Goal: Use online tool/utility: Utilize a website feature to perform a specific function

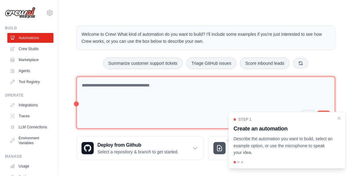
click at [109, 91] on textarea at bounding box center [205, 102] width 259 height 53
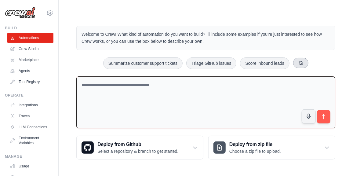
click at [299, 63] on icon at bounding box center [300, 62] width 5 height 5
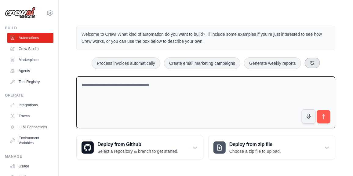
click at [311, 62] on icon at bounding box center [312, 62] width 5 height 5
click at [311, 62] on button at bounding box center [312, 63] width 15 height 10
click at [311, 62] on icon at bounding box center [312, 62] width 5 height 5
drag, startPoint x: 313, startPoint y: 62, endPoint x: 296, endPoint y: 52, distance: 19.9
click at [296, 52] on div "Welcome to Crew! What kind of automation do you want to build? I'll include som…" at bounding box center [205, 92] width 273 height 153
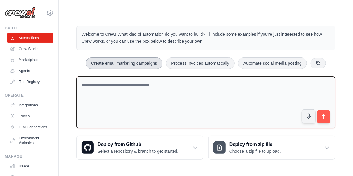
click at [133, 64] on button "Create email marketing campaigns" at bounding box center [124, 63] width 76 height 12
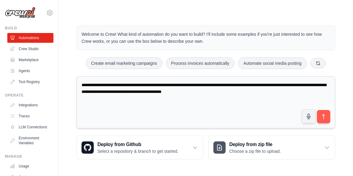
drag, startPoint x: 130, startPoint y: 84, endPoint x: 139, endPoint y: 84, distance: 9.5
click at [139, 84] on textarea "**********" at bounding box center [205, 102] width 259 height 52
drag, startPoint x: 169, startPoint y: 85, endPoint x: 270, endPoint y: 92, distance: 100.6
click at [270, 92] on textarea "**********" at bounding box center [205, 102] width 259 height 52
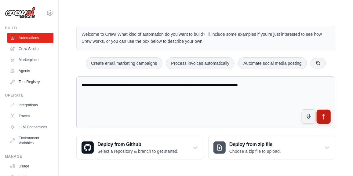
type textarea "**********"
click at [325, 119] on button "submit" at bounding box center [323, 117] width 14 height 14
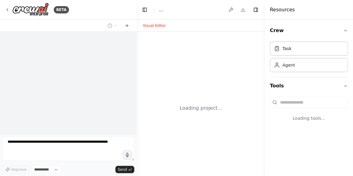
select select "****"
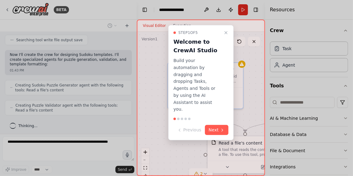
scroll to position [138, 0]
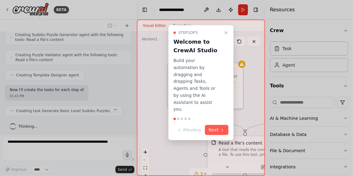
drag, startPoint x: 134, startPoint y: 106, endPoint x: 133, endPoint y: 58, distance: 48.8
click at [133, 58] on div at bounding box center [176, 88] width 353 height 176
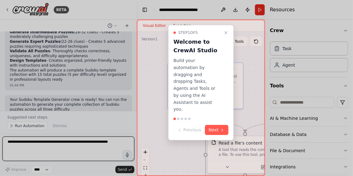
scroll to position [454, 0]
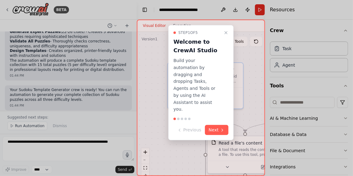
drag, startPoint x: 134, startPoint y: 98, endPoint x: 81, endPoint y: 96, distance: 53.1
click at [81, 96] on div at bounding box center [176, 88] width 353 height 176
drag, startPoint x: 135, startPoint y: 100, endPoint x: 141, endPoint y: 68, distance: 32.9
click at [141, 68] on div "BETA Build a crew that designs a sudoko templates with 3 difficult levels: basi…" at bounding box center [176, 88] width 353 height 176
click at [134, 43] on div at bounding box center [176, 88] width 353 height 176
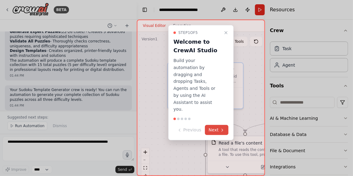
click at [223, 128] on icon at bounding box center [222, 130] width 5 height 5
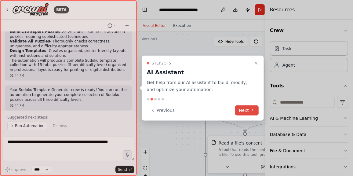
click at [241, 109] on button "Next" at bounding box center [246, 110] width 23 height 10
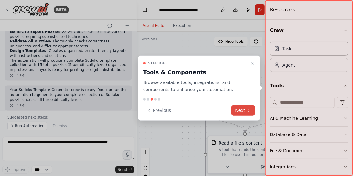
click at [241, 109] on button "Next" at bounding box center [242, 110] width 23 height 10
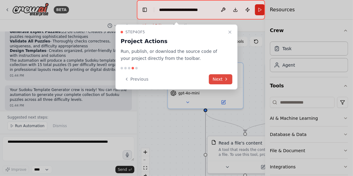
click at [224, 79] on icon at bounding box center [226, 79] width 5 height 5
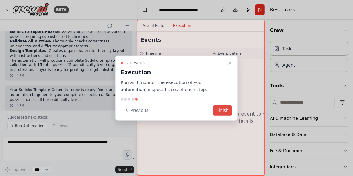
click at [221, 111] on button "Finish" at bounding box center [223, 110] width 20 height 10
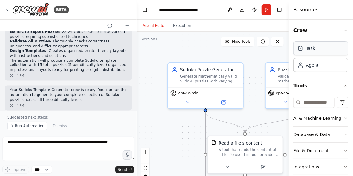
drag, startPoint x: 265, startPoint y: 39, endPoint x: 340, endPoint y: 45, distance: 74.7
click at [340, 45] on div "Resources Crew Task Agent Tools AI & Machine Learning Database & Data File & Do…" at bounding box center [320, 88] width 64 height 176
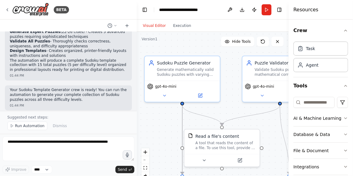
drag, startPoint x: 151, startPoint y: 63, endPoint x: 128, endPoint y: 56, distance: 24.2
click at [128, 56] on div "BETA Build a crew that designs a sudoko templates with 3 difficult levels: basi…" at bounding box center [176, 88] width 353 height 176
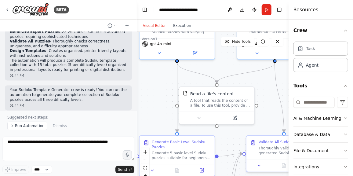
drag, startPoint x: 233, startPoint y: 110, endPoint x: 228, endPoint y: 67, distance: 42.7
click at [228, 67] on div ".deletable-edge-delete-btn { width: 20px; height: 20px; border: 0px solid #ffff…" at bounding box center [213, 108] width 152 height 153
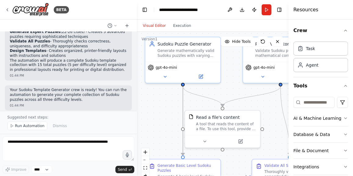
drag, startPoint x: 262, startPoint y: 113, endPoint x: 268, endPoint y: 137, distance: 24.5
click at [268, 137] on div ".deletable-edge-delete-btn { width: 20px; height: 20px; border: 0px solid #ffff…" at bounding box center [213, 108] width 152 height 153
click at [267, 9] on button "Run" at bounding box center [266, 9] width 10 height 11
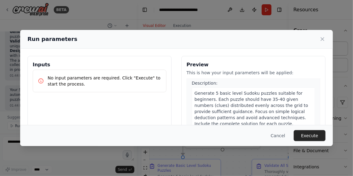
scroll to position [18, 0]
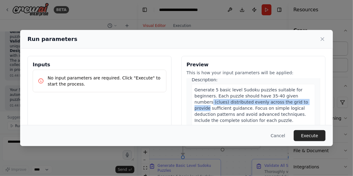
drag, startPoint x: 317, startPoint y: 96, endPoint x: 317, endPoint y: 101, distance: 4.6
click at [317, 101] on div "Preview This is how your input parameters will be applied: 1 Generate Basic Lev…" at bounding box center [253, 128] width 144 height 145
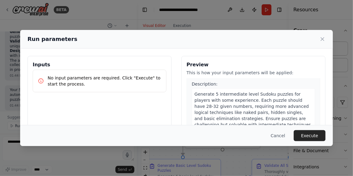
scroll to position [0, 0]
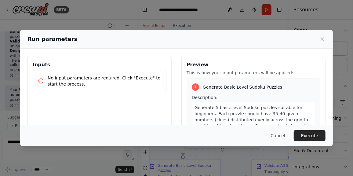
click at [110, 84] on p "No input parameters are required. Click "Execute" to start the process." at bounding box center [105, 81] width 114 height 12
click at [314, 136] on button "Execute" at bounding box center [310, 135] width 32 height 11
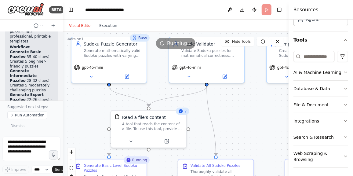
scroll to position [771, 0]
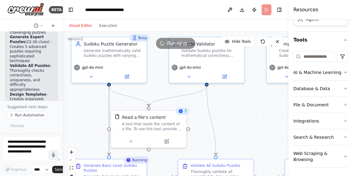
drag, startPoint x: 136, startPoint y: 74, endPoint x: 59, endPoint y: 83, distance: 76.8
click at [59, 83] on div "BETA Build a crew that designs a sudoko templates with 3 difficult levels: basi…" at bounding box center [31, 88] width 63 height 176
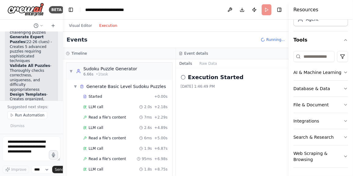
click at [106, 27] on button "Execution" at bounding box center [108, 25] width 25 height 7
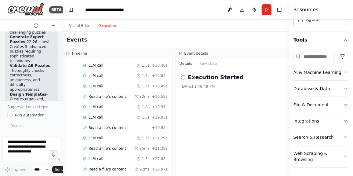
scroll to position [1206, 0]
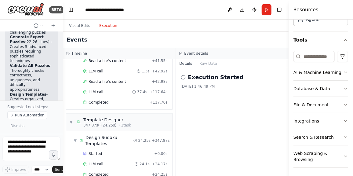
click at [188, 132] on div "Execution Started 8/25/2025, 1:46:49 PM" at bounding box center [232, 122] width 113 height 108
click at [207, 65] on button "Raw Data" at bounding box center [208, 63] width 25 height 9
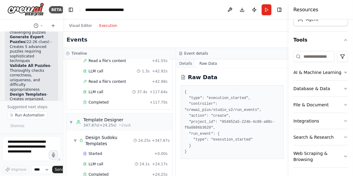
click at [183, 64] on button "Details" at bounding box center [186, 63] width 20 height 9
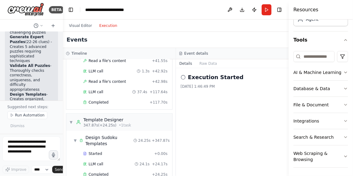
scroll to position [0, 0]
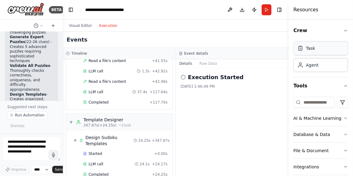
click at [313, 47] on div "Task" at bounding box center [310, 48] width 9 height 6
click at [311, 54] on div "Task" at bounding box center [320, 48] width 55 height 14
click at [312, 68] on div "Agent" at bounding box center [320, 65] width 55 height 14
click at [343, 86] on icon "button" at bounding box center [345, 85] width 5 height 5
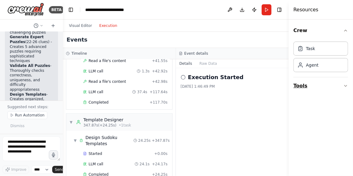
click at [344, 85] on icon "button" at bounding box center [345, 85] width 5 height 5
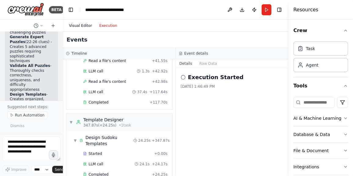
click at [72, 27] on button "Visual Editor" at bounding box center [80, 25] width 30 height 7
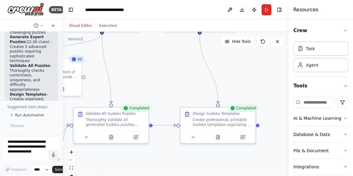
drag, startPoint x: 272, startPoint y: 134, endPoint x: 168, endPoint y: 81, distance: 117.2
click at [168, 81] on div ".deletable-edge-delete-btn { width: 20px; height: 20px; border: 0px solid #ffff…" at bounding box center [175, 108] width 225 height 153
click at [108, 26] on button "Execution" at bounding box center [108, 25] width 25 height 7
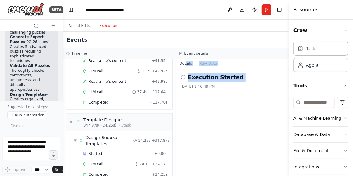
drag, startPoint x: 175, startPoint y: 164, endPoint x: 185, endPoint y: 60, distance: 104.8
click at [185, 60] on div "Details Raw Data Execution Started 8/25/2025, 1:46:49 PM" at bounding box center [232, 117] width 113 height 117
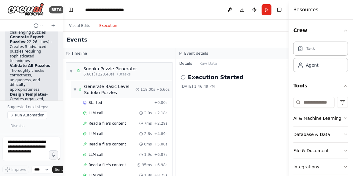
click at [75, 90] on span "▼" at bounding box center [75, 89] width 3 height 5
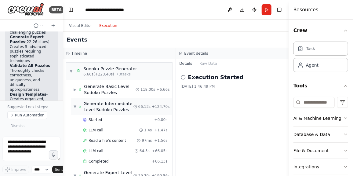
click at [75, 105] on span "▼" at bounding box center [75, 106] width 3 height 5
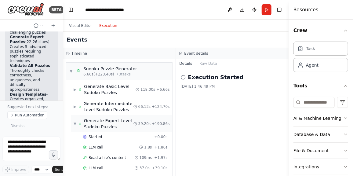
click at [77, 124] on div "▼ Generate Expert Level Sudoku Puzzles" at bounding box center [104, 123] width 60 height 12
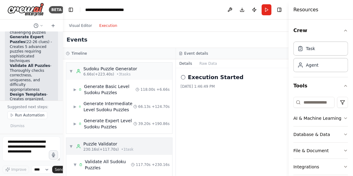
click at [72, 147] on span "▼" at bounding box center [71, 146] width 4 height 5
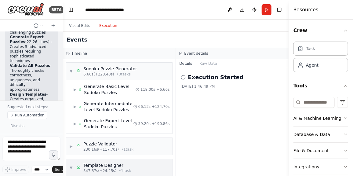
click at [73, 166] on span "▼" at bounding box center [71, 167] width 4 height 5
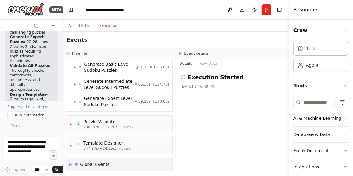
click at [71, 165] on span "▶" at bounding box center [70, 164] width 3 height 5
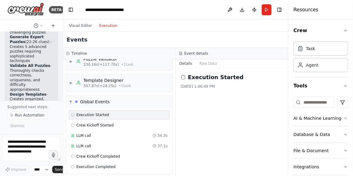
scroll to position [87, 0]
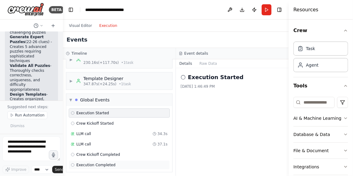
click at [104, 162] on span "Execution Completed" at bounding box center [95, 164] width 39 height 5
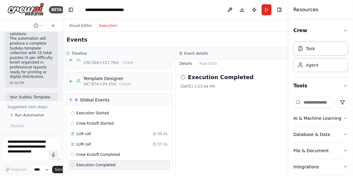
scroll to position [881, 0]
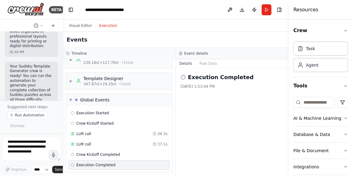
click at [100, 162] on span "Execution Completed" at bounding box center [95, 164] width 39 height 5
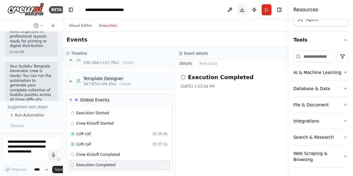
click at [240, 9] on button "Download" at bounding box center [242, 9] width 10 height 11
click at [197, 119] on div "Execution Completed 8/25/2025, 1:53:04 PM" at bounding box center [232, 122] width 113 height 108
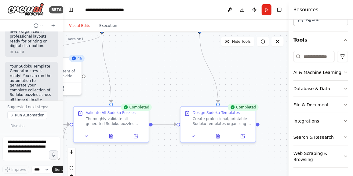
click at [73, 25] on button "Visual Editor" at bounding box center [80, 25] width 30 height 7
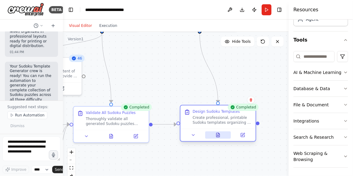
click at [215, 134] on icon at bounding box center [217, 134] width 5 height 5
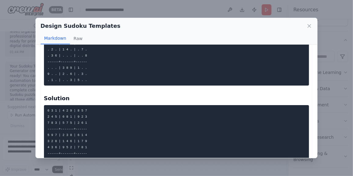
scroll to position [0, 0]
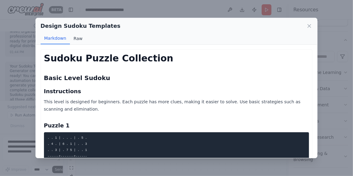
click at [78, 40] on button "Raw" at bounding box center [78, 39] width 16 height 12
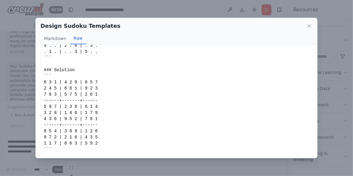
scroll to position [213, 0]
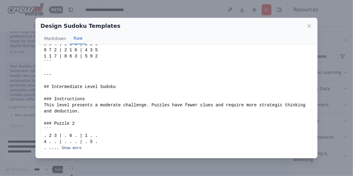
click at [71, 147] on button "Show more" at bounding box center [72, 148] width 20 height 5
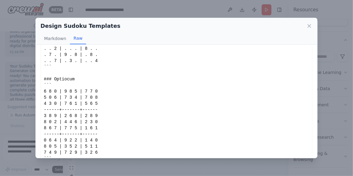
scroll to position [578, 0]
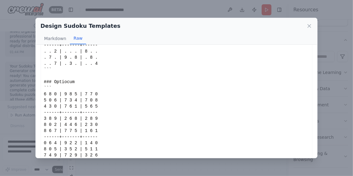
drag, startPoint x: 86, startPoint y: 94, endPoint x: 61, endPoint y: 91, distance: 25.5
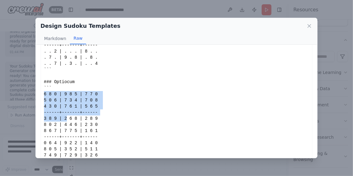
drag, startPoint x: 43, startPoint y: 90, endPoint x: 65, endPoint y: 116, distance: 33.3
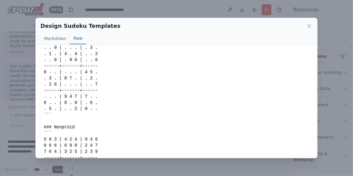
scroll to position [0, 0]
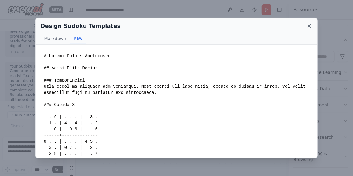
click at [311, 24] on icon at bounding box center [309, 26] width 6 height 6
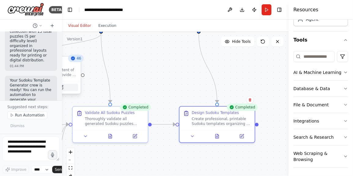
scroll to position [881, 0]
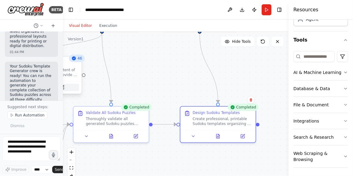
drag, startPoint x: 61, startPoint y: 93, endPoint x: 63, endPoint y: 86, distance: 7.3
click at [63, 86] on div "BETA Build a crew that designs a sudoko templates with 3 difficult levels: basi…" at bounding box center [176, 88] width 353 height 176
click at [61, 91] on div at bounding box center [61, 88] width 2 height 176
click at [38, 108] on div "01:44 PM" at bounding box center [31, 110] width 43 height 5
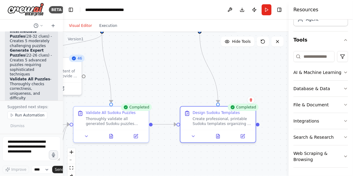
scroll to position [754, 0]
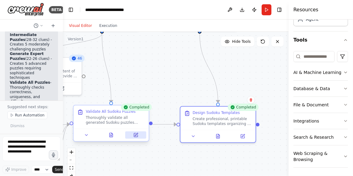
click at [139, 136] on button at bounding box center [135, 134] width 21 height 7
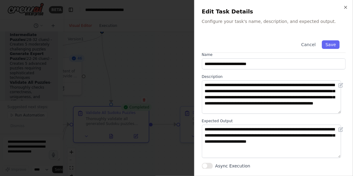
scroll to position [0, 0]
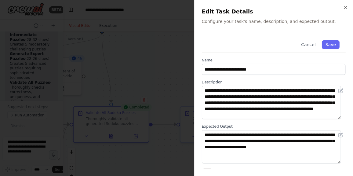
click at [151, 59] on div at bounding box center [176, 88] width 353 height 176
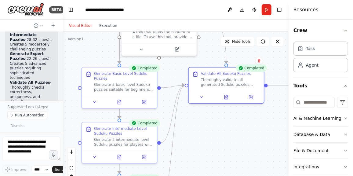
drag, startPoint x: 142, startPoint y: 165, endPoint x: 257, endPoint y: 126, distance: 121.5
click at [257, 126] on div ".deletable-edge-delete-btn { width: 20px; height: 20px; border: 0px solid #ffff…" at bounding box center [175, 108] width 225 height 153
click at [120, 102] on icon at bounding box center [119, 102] width 2 height 0
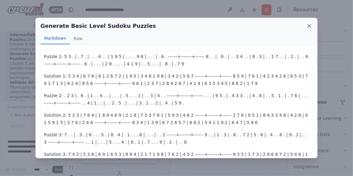
click at [310, 26] on icon at bounding box center [309, 25] width 3 height 3
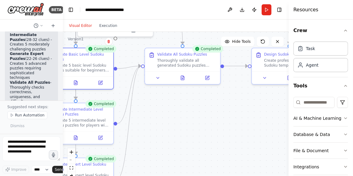
drag, startPoint x: 197, startPoint y: 147, endPoint x: 153, endPoint y: 128, distance: 47.6
click at [153, 128] on div ".deletable-edge-delete-btn { width: 20px; height: 20px; border: 0px solid #ffff…" at bounding box center [175, 108] width 225 height 153
click at [158, 79] on icon at bounding box center [157, 76] width 5 height 5
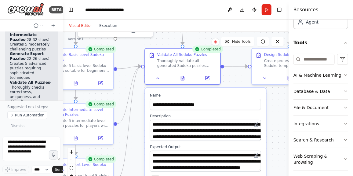
scroll to position [46, 0]
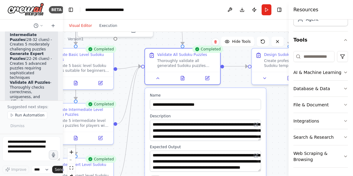
click at [274, 97] on div ".deletable-edge-delete-btn { width: 20px; height: 20px; border: 0px solid #ffff…" at bounding box center [175, 108] width 225 height 153
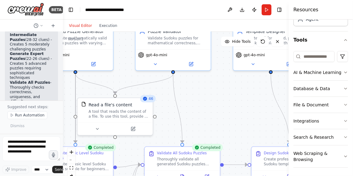
drag, startPoint x: 236, startPoint y: 78, endPoint x: 235, endPoint y: 176, distance: 97.9
click at [235, 175] on html "BETA Build a crew that designs a sudoko templates with 3 difficult levels: basi…" at bounding box center [176, 88] width 353 height 176
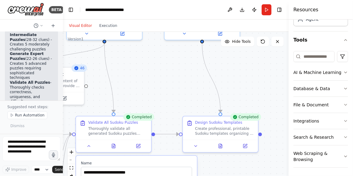
drag, startPoint x: 226, startPoint y: 111, endPoint x: 158, endPoint y: 80, distance: 74.8
click at [158, 80] on div ".deletable-edge-delete-btn { width: 20px; height: 20px; border: 0px solid #ffff…" at bounding box center [175, 108] width 225 height 153
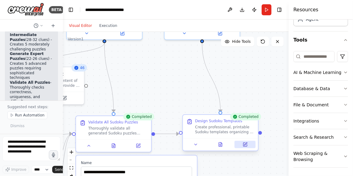
click at [246, 143] on icon at bounding box center [245, 143] width 3 height 3
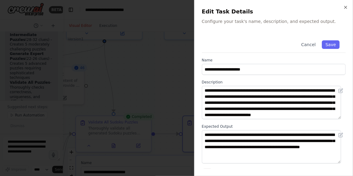
scroll to position [5, 0]
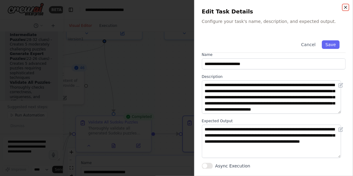
click at [345, 9] on icon "button" at bounding box center [345, 7] width 5 height 5
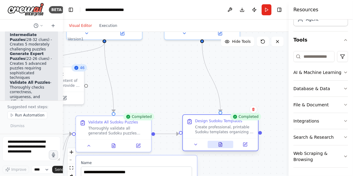
click at [221, 146] on button at bounding box center [220, 144] width 26 height 7
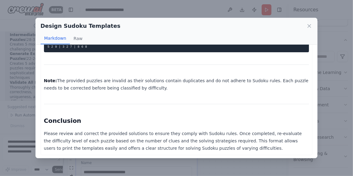
scroll to position [723, 0]
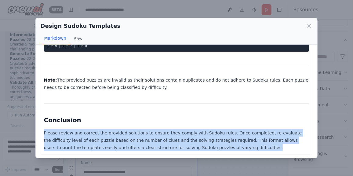
drag, startPoint x: 179, startPoint y: 148, endPoint x: 36, endPoint y: 132, distance: 143.7
click at [36, 132] on div "Sudoku Puzzle Collection Basic Level Sudoku Instructions This level is designed…" at bounding box center [177, 102] width 282 height 114
copy p "Please review and correct the provided solutions to ensure they comply with Sud…"
click at [308, 26] on icon at bounding box center [309, 26] width 6 height 6
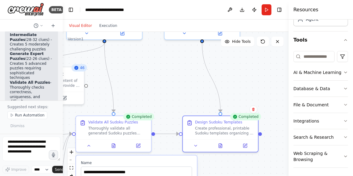
scroll to position [881, 0]
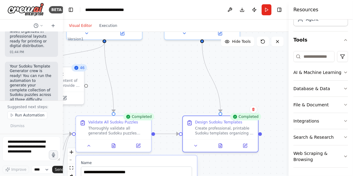
drag, startPoint x: 60, startPoint y: 85, endPoint x: 58, endPoint y: 101, distance: 16.1
click at [58, 101] on div "BETA Build a crew that designs a sudoko templates with 3 difficult levels: basi…" at bounding box center [31, 88] width 63 height 176
click at [44, 87] on p "Your Sudoku Template Generator crew is ready! You can run the automation to gen…" at bounding box center [31, 85] width 43 height 43
click at [27, 144] on textarea at bounding box center [31, 148] width 58 height 24
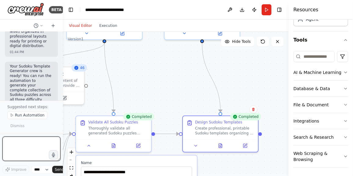
paste textarea "**********"
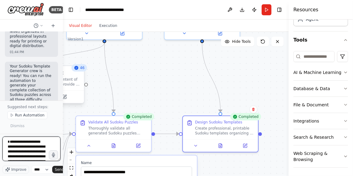
scroll to position [901, 0]
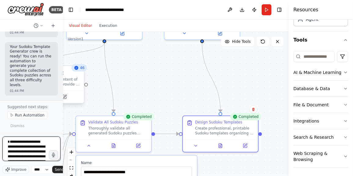
click at [62, 92] on div "BETA Build a crew that designs a sudoko templates with 3 difficult levels: basi…" at bounding box center [176, 88] width 353 height 176
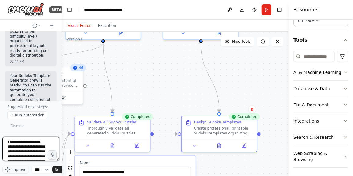
drag, startPoint x: 60, startPoint y: 93, endPoint x: 55, endPoint y: 48, distance: 45.4
click at [55, 48] on div "BETA Build a crew that designs a sudoko templates with 3 difficult levels: basi…" at bounding box center [31, 88] width 62 height 176
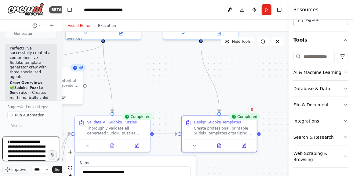
scroll to position [617, 0]
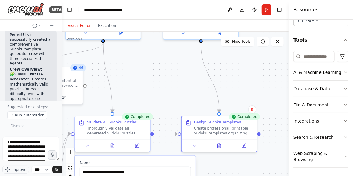
click at [33, 56] on p "Perfect! I've successfully created a comprehensive Sudoku template generator cr…" at bounding box center [31, 49] width 42 height 33
click at [23, 67] on strong "Crew Overview:" at bounding box center [26, 69] width 32 height 4
click at [19, 168] on span "Improve" at bounding box center [18, 169] width 15 height 5
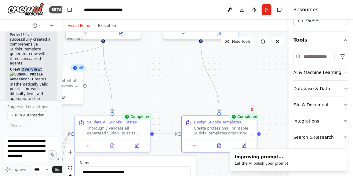
type textarea "**********"
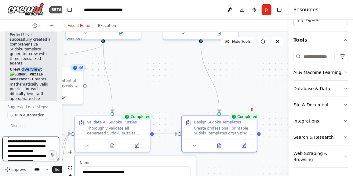
scroll to position [274, 0]
click at [33, 156] on textarea "**********" at bounding box center [30, 148] width 57 height 24
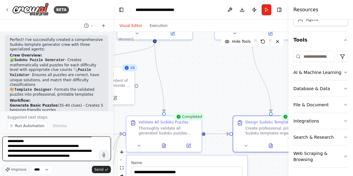
drag, startPoint x: 60, startPoint y: 116, endPoint x: 113, endPoint y: 109, distance: 52.6
click at [113, 109] on div "BETA Build a crew that designs a sudoko templates with 3 difficult levels: basi…" at bounding box center [176, 88] width 353 height 176
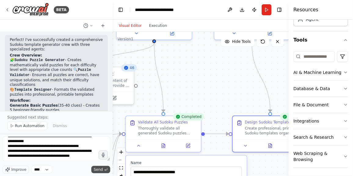
click at [101, 168] on span "Send" at bounding box center [98, 169] width 9 height 5
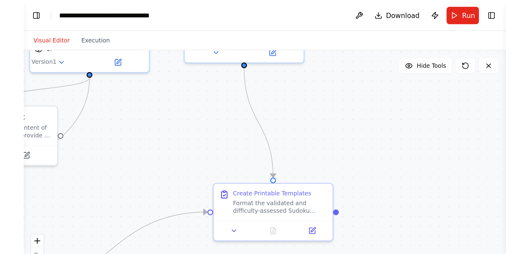
scroll to position [1195, 0]
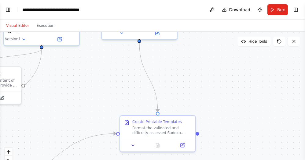
click at [41, 139] on div ".deletable-edge-delete-btn { width: 20px; height: 20px; border: 0px solid #ffff…" at bounding box center [152, 108] width 305 height 153
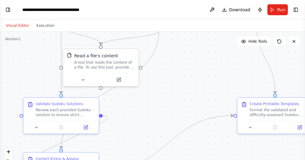
drag, startPoint x: 81, startPoint y: 80, endPoint x: 203, endPoint y: 63, distance: 122.4
click at [203, 63] on div ".deletable-edge-delete-btn { width: 20px; height: 20px; border: 0px solid #ffff…" at bounding box center [152, 108] width 305 height 153
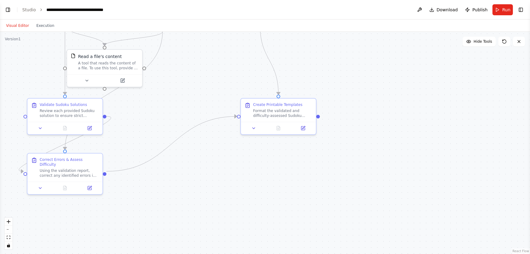
scroll to position [1101, 0]
click at [352, 13] on button "Run" at bounding box center [503, 9] width 20 height 11
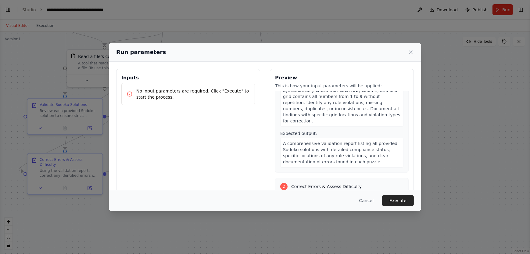
scroll to position [0, 0]
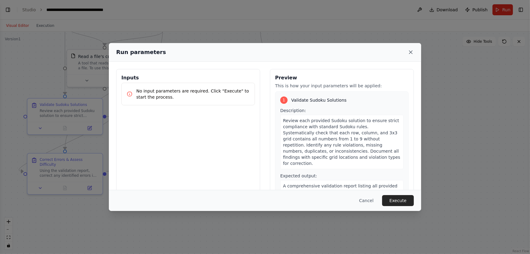
click at [352, 53] on icon at bounding box center [411, 52] width 6 height 6
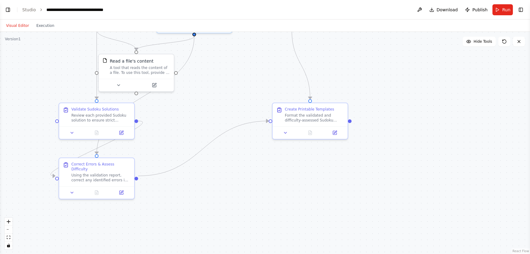
drag, startPoint x: 22, startPoint y: 73, endPoint x: 54, endPoint y: 78, distance: 32.3
click at [54, 78] on div ".deletable-edge-delete-btn { width: 20px; height: 20px; border: 0px solid #ffff…" at bounding box center [265, 143] width 530 height 222
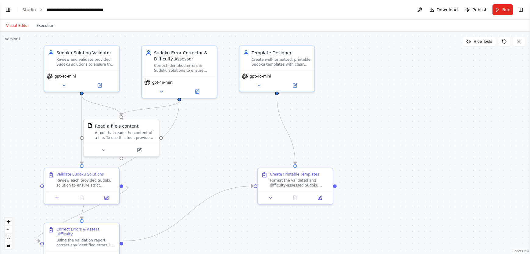
drag, startPoint x: 200, startPoint y: 104, endPoint x: 185, endPoint y: 169, distance: 66.8
click at [185, 169] on div ".deletable-edge-delete-btn { width: 20px; height: 20px; border: 0px solid #ffff…" at bounding box center [265, 143] width 530 height 222
click at [64, 85] on icon at bounding box center [64, 83] width 5 height 5
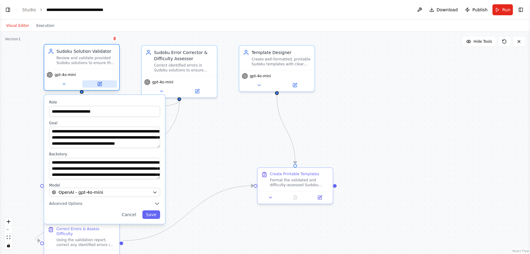
click at [101, 84] on icon at bounding box center [100, 84] width 4 height 4
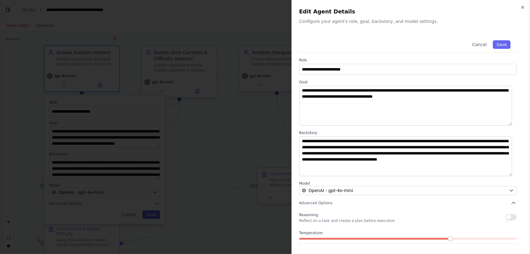
scroll to position [22, 0]
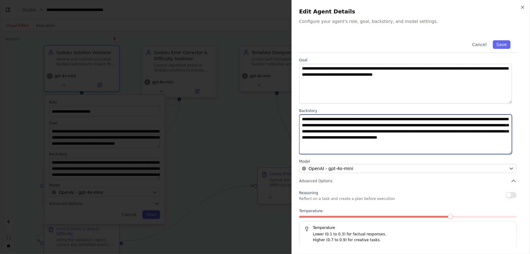
click at [352, 151] on textarea "**********" at bounding box center [405, 134] width 213 height 40
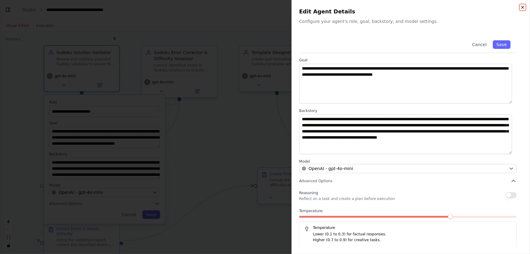
click at [352, 8] on icon "button" at bounding box center [523, 7] width 2 height 2
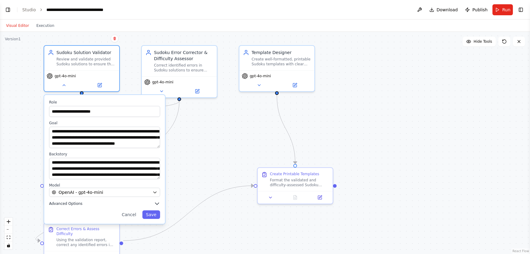
click at [156, 175] on icon "button" at bounding box center [157, 203] width 6 height 6
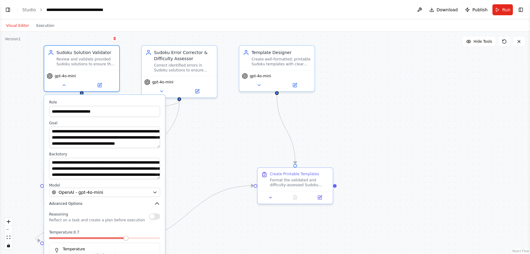
click at [156, 175] on icon "button" at bounding box center [157, 203] width 6 height 6
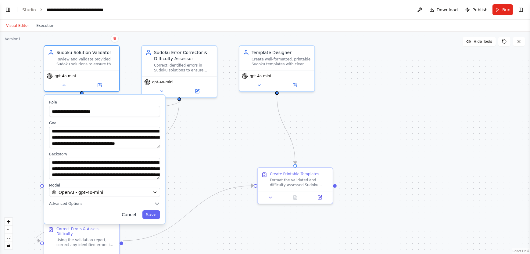
click at [135, 175] on button "Cancel" at bounding box center [129, 214] width 22 height 9
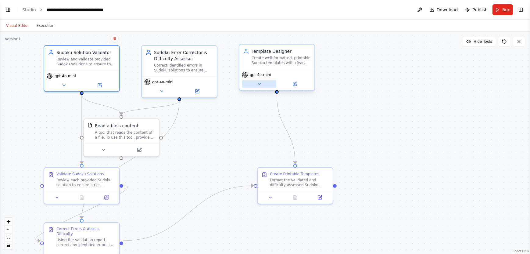
click at [258, 85] on icon at bounding box center [259, 83] width 5 height 5
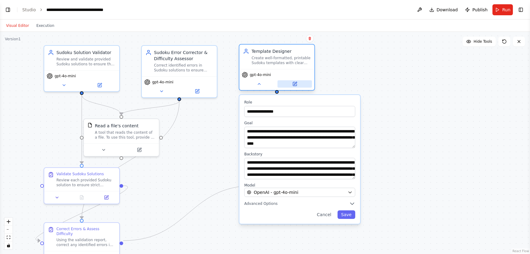
click at [294, 86] on icon at bounding box center [295, 83] width 5 height 5
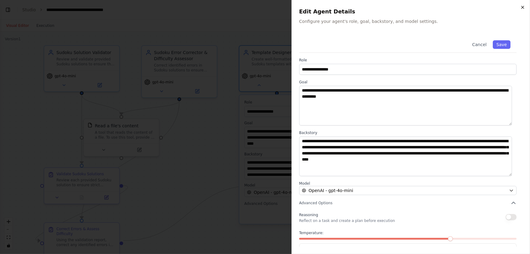
click at [352, 6] on icon "button" at bounding box center [523, 7] width 5 height 5
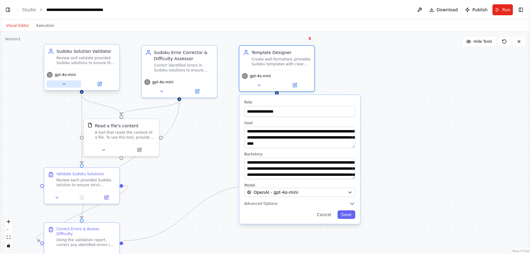
click at [64, 87] on button at bounding box center [64, 83] width 34 height 7
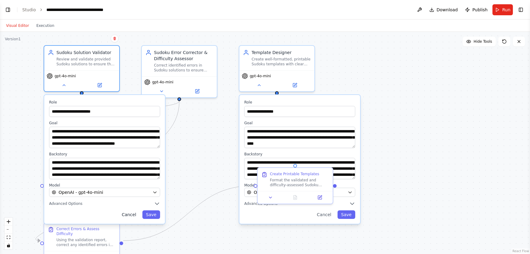
click at [135, 175] on button "Cancel" at bounding box center [129, 214] width 22 height 9
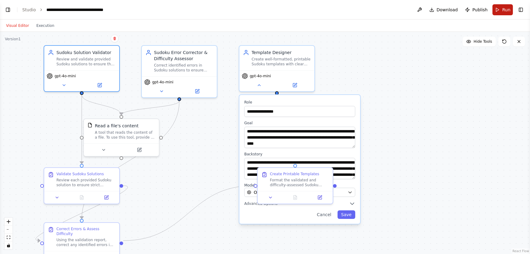
click at [352, 10] on button "Run" at bounding box center [503, 9] width 20 height 11
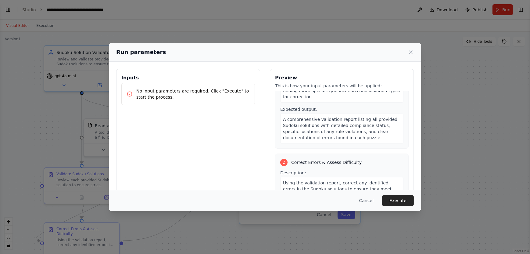
scroll to position [69, 0]
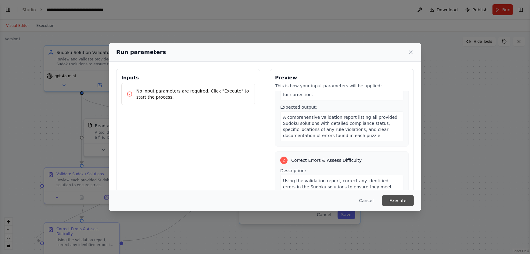
click at [352, 175] on button "Execute" at bounding box center [398, 200] width 32 height 11
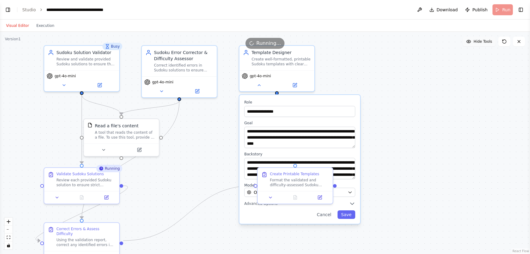
click at [352, 44] on button "Hide Tools" at bounding box center [479, 42] width 33 height 10
click at [352, 44] on button "Show Tools" at bounding box center [478, 42] width 35 height 10
click at [352, 44] on button "Hide Tools" at bounding box center [479, 42] width 33 height 10
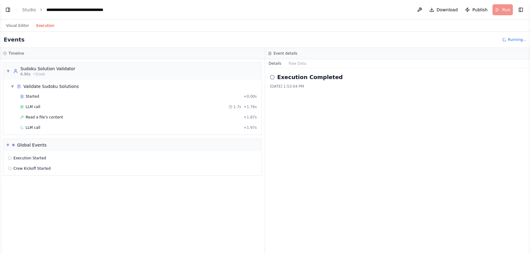
click at [48, 26] on button "Execution" at bounding box center [45, 25] width 25 height 7
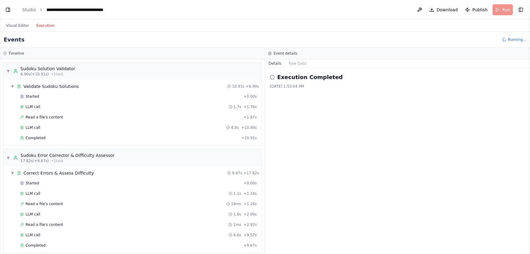
click at [291, 83] on div "Execution Completed 8/25/2025, 1:53:04 PM" at bounding box center [397, 81] width 255 height 16
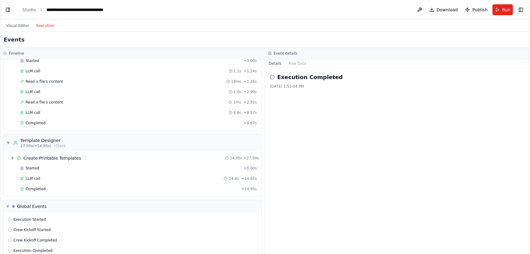
scroll to position [131, 0]
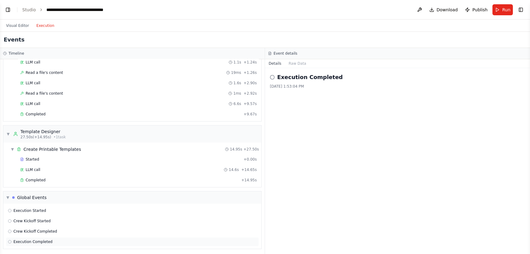
click at [34, 175] on span "Execution Completed" at bounding box center [32, 241] width 39 height 5
click at [12, 148] on span "▼" at bounding box center [13, 149] width 4 height 5
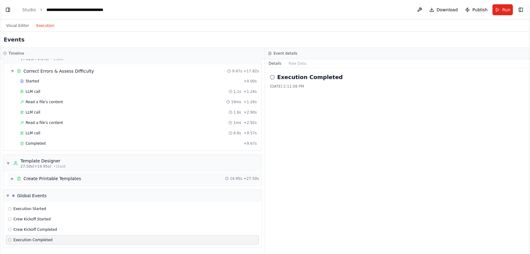
scroll to position [101, 0]
click at [40, 146] on span "Completed" at bounding box center [36, 144] width 20 height 5
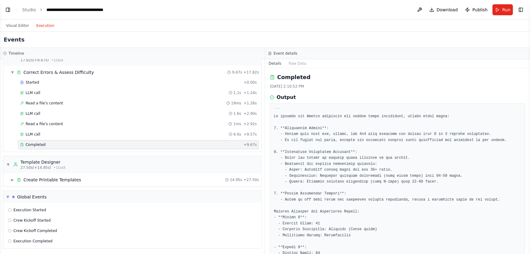
scroll to position [52, 0]
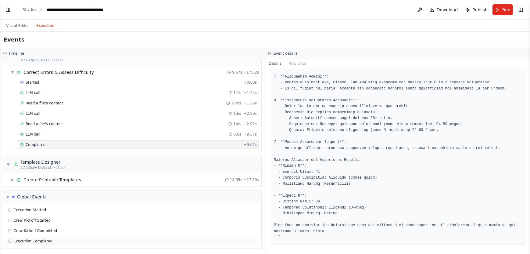
click at [45, 175] on div "Execution Completed" at bounding box center [132, 240] width 253 height 9
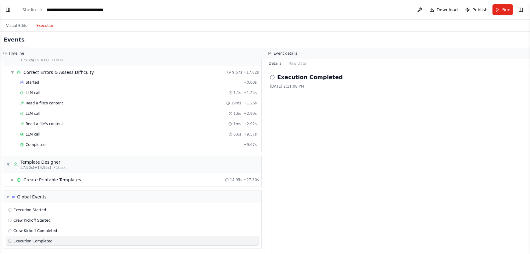
click at [40, 26] on button "Execution" at bounding box center [45, 25] width 25 height 7
click at [352, 11] on button "Toggle Right Sidebar" at bounding box center [521, 9] width 9 height 9
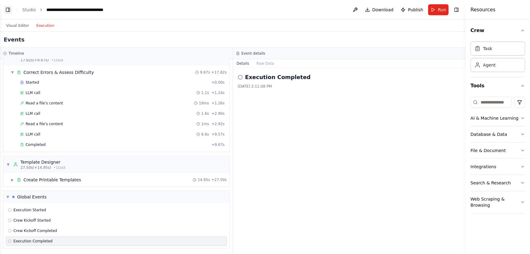
click at [7, 9] on button "Toggle Left Sidebar" at bounding box center [8, 9] width 9 height 9
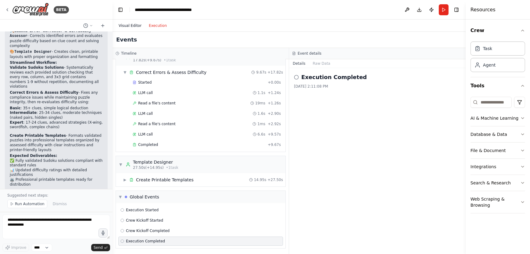
click at [132, 27] on button "Visual Editor" at bounding box center [130, 25] width 30 height 7
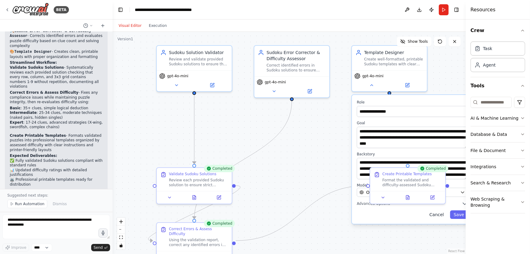
click at [352, 175] on button "Cancel" at bounding box center [437, 214] width 22 height 9
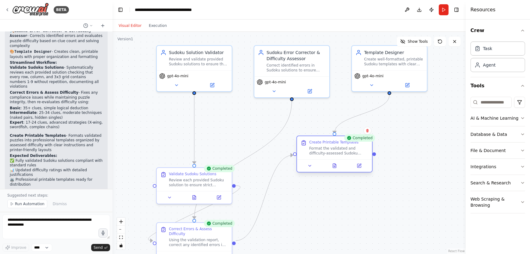
drag, startPoint x: 393, startPoint y: 170, endPoint x: 317, endPoint y: 142, distance: 81.0
click at [317, 142] on div "Create Printable Templates" at bounding box center [333, 142] width 49 height 5
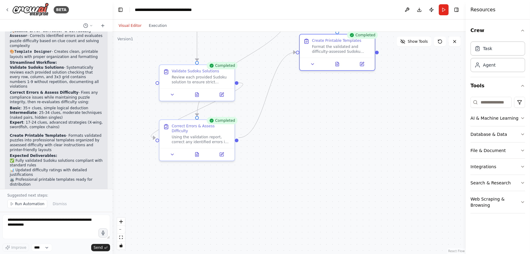
drag, startPoint x: 266, startPoint y: 236, endPoint x: 269, endPoint y: 133, distance: 102.9
click at [269, 133] on div ".deletable-edge-delete-btn { width: 20px; height: 20px; border: 0px solid #ffff…" at bounding box center [289, 143] width 353 height 222
click at [223, 151] on button at bounding box center [221, 153] width 21 height 7
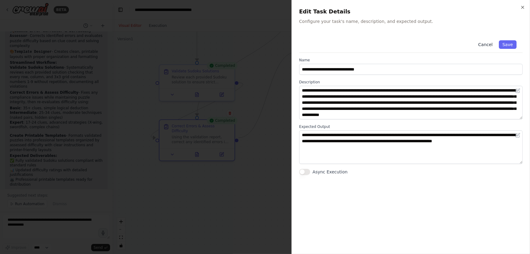
click at [352, 44] on button "Cancel" at bounding box center [486, 44] width 22 height 9
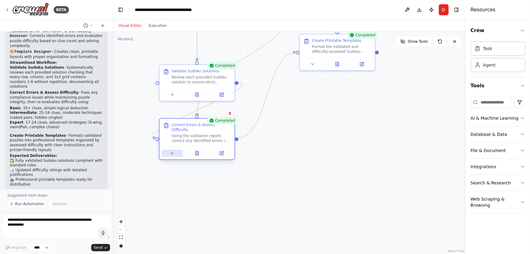
click at [174, 151] on icon at bounding box center [172, 153] width 5 height 5
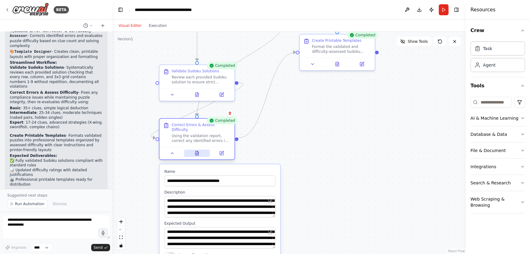
click at [197, 151] on icon at bounding box center [197, 153] width 3 height 4
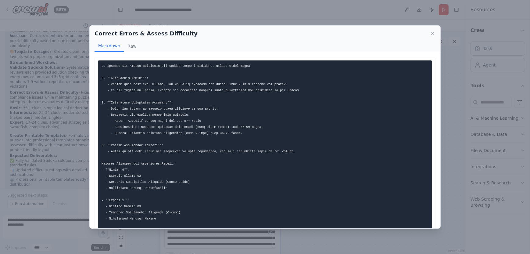
scroll to position [16, 0]
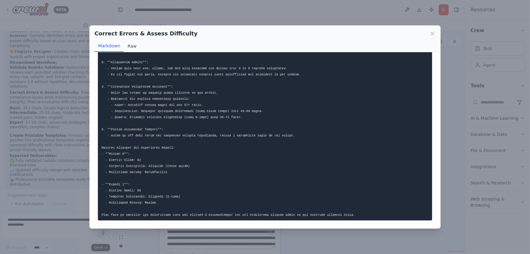
click at [131, 46] on button "Raw" at bounding box center [132, 46] width 16 height 12
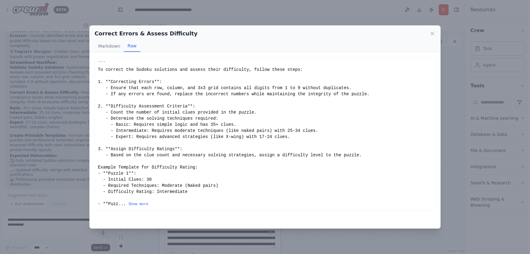
scroll to position [0, 0]
click at [138, 175] on button "Show more" at bounding box center [138, 204] width 20 height 5
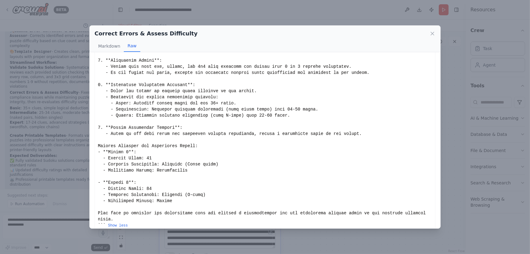
scroll to position [23, 0]
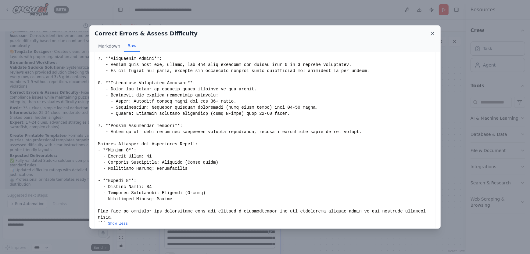
click at [352, 31] on icon at bounding box center [433, 34] width 6 height 6
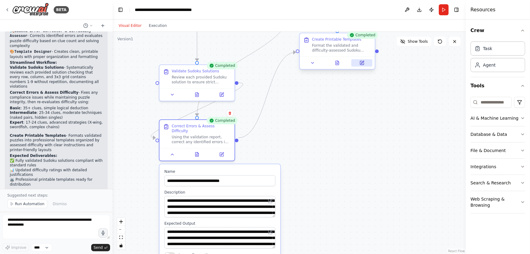
click at [352, 65] on icon at bounding box center [362, 62] width 5 height 5
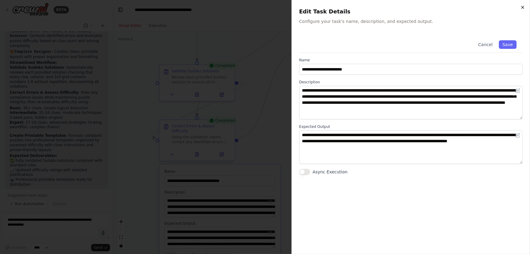
click at [352, 7] on icon "button" at bounding box center [523, 7] width 5 height 5
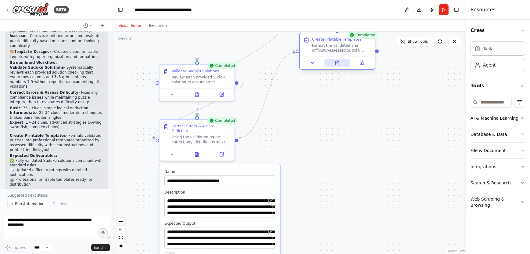
click at [338, 65] on icon at bounding box center [337, 62] width 5 height 5
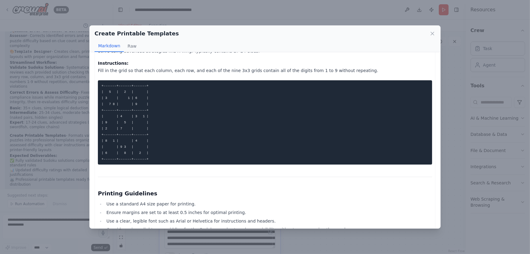
scroll to position [382, 0]
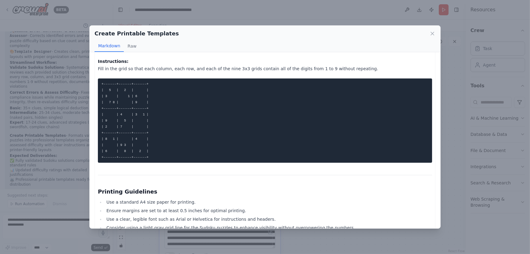
click at [65, 175] on div "Create Printable Templates Markdown Raw Printable Sudoku Templates Beginner Lev…" at bounding box center [265, 127] width 530 height 254
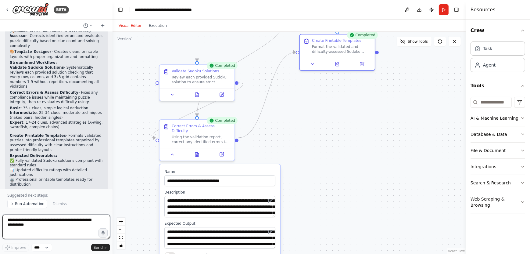
drag, startPoint x: 32, startPoint y: 225, endPoint x: -16, endPoint y: 217, distance: 49.1
click at [0, 175] on html "BETA Build a crew that designs a sudoko templates with 3 difficult levels: basi…" at bounding box center [265, 127] width 530 height 254
type textarea "**********"
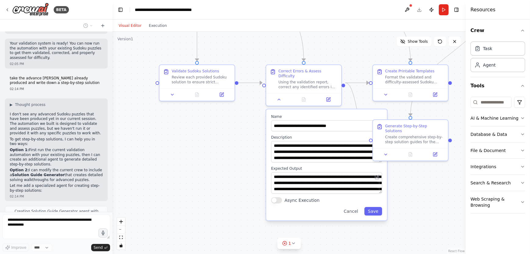
scroll to position [1278, 0]
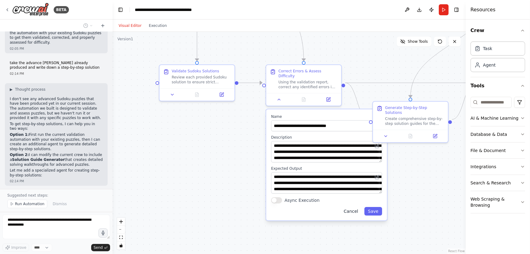
click at [352, 175] on button "Cancel" at bounding box center [351, 211] width 22 height 9
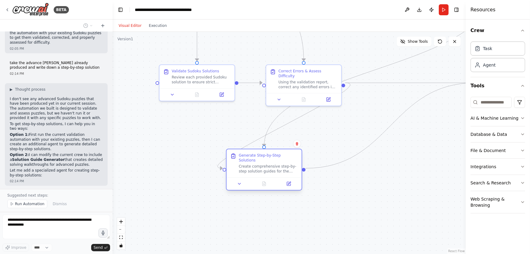
drag, startPoint x: 397, startPoint y: 106, endPoint x: 247, endPoint y: 161, distance: 159.3
click at [247, 161] on div "Generate Step-by-Step Solutions Create comprehensive step-by-step solution guid…" at bounding box center [268, 163] width 59 height 21
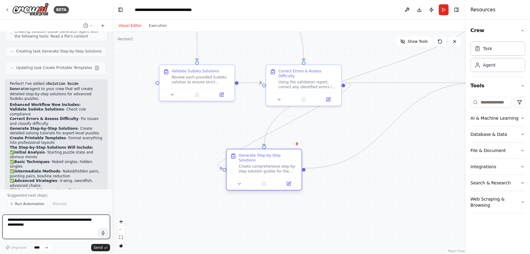
scroll to position [1448, 0]
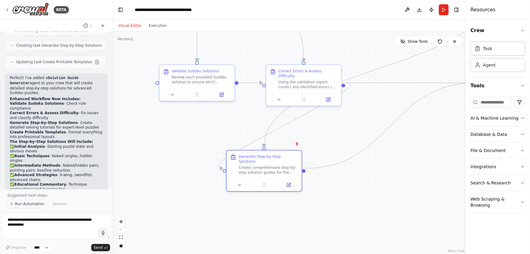
click at [26, 175] on span "Run Automation" at bounding box center [30, 203] width 30 height 5
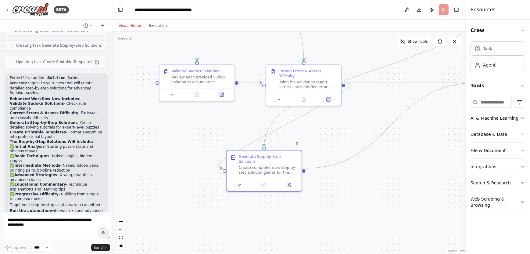
scroll to position [1425, 0]
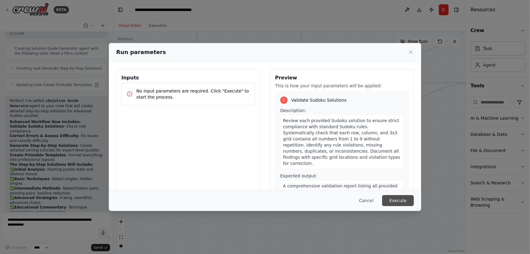
click at [352, 175] on button "Execute" at bounding box center [398, 200] width 32 height 11
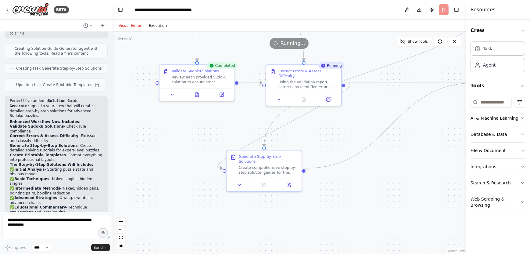
drag, startPoint x: 155, startPoint y: 25, endPoint x: 152, endPoint y: 26, distance: 3.8
click at [152, 26] on button "Execution" at bounding box center [157, 25] width 25 height 7
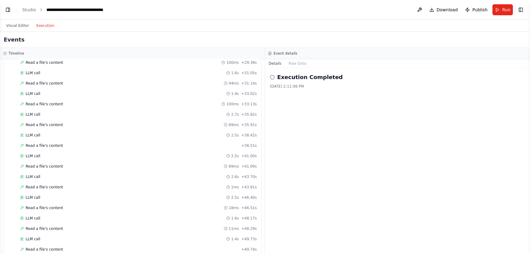
scroll to position [950, 0]
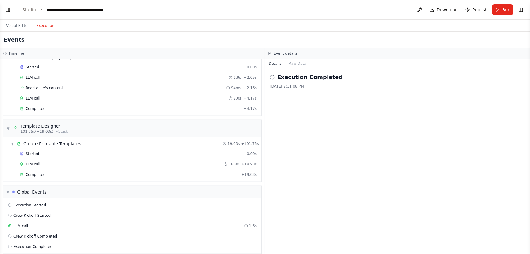
click at [38, 26] on button "Execution" at bounding box center [45, 25] width 25 height 7
click at [40, 26] on button "Execution" at bounding box center [45, 25] width 25 height 7
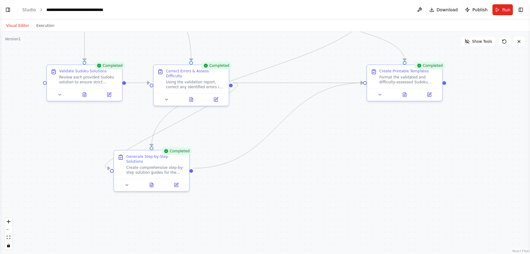
click at [17, 26] on button "Visual Editor" at bounding box center [17, 25] width 30 height 7
click at [153, 175] on icon at bounding box center [151, 183] width 5 height 5
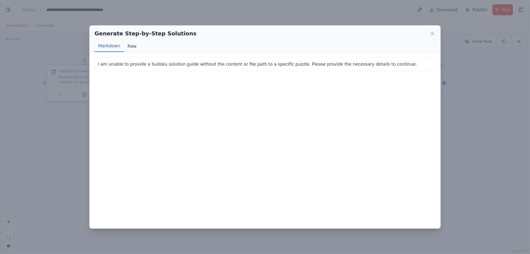
click at [130, 45] on button "Raw" at bounding box center [132, 46] width 16 height 12
click at [109, 47] on button "Markdown" at bounding box center [109, 46] width 29 height 12
click at [352, 33] on icon at bounding box center [432, 33] width 3 height 3
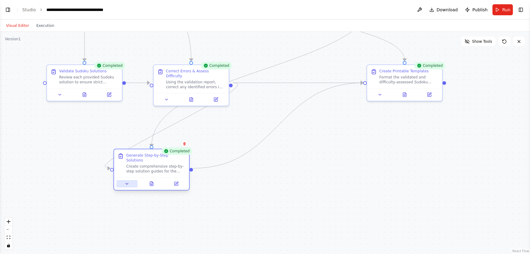
click at [127, 175] on button at bounding box center [127, 183] width 21 height 7
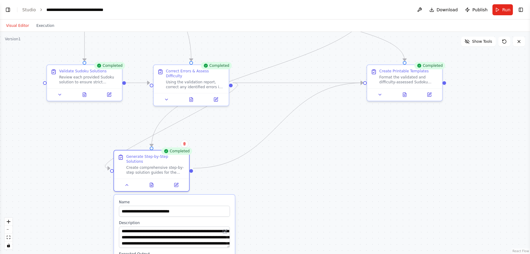
click at [248, 175] on div ".deletable-edge-delete-btn { width: 20px; height: 20px; border: 0px solid #ffff…" at bounding box center [265, 143] width 530 height 222
click at [215, 98] on div at bounding box center [191, 98] width 75 height 13
click at [247, 139] on div ".deletable-edge-delete-btn { width: 20px; height: 20px; border: 0px solid #ffff…" at bounding box center [265, 143] width 530 height 222
click at [352, 94] on icon at bounding box center [405, 94] width 2 height 0
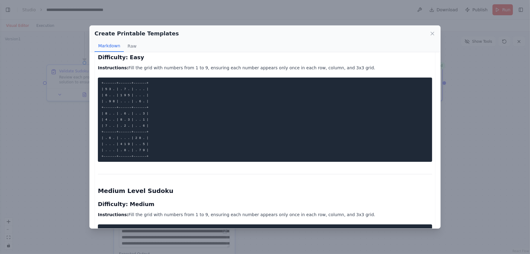
scroll to position [0, 0]
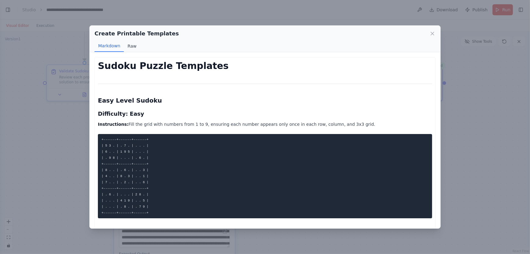
click at [132, 44] on button "Raw" at bounding box center [132, 46] width 16 height 12
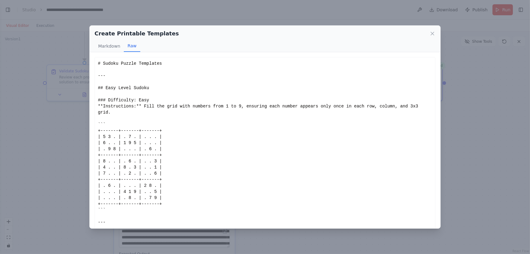
scroll to position [103, 0]
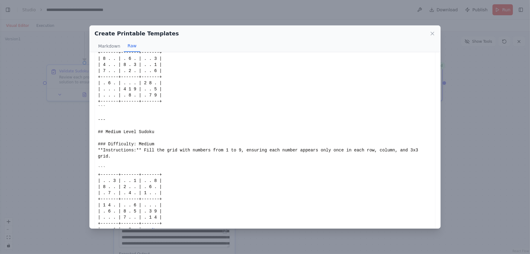
click at [153, 175] on button "Show more" at bounding box center [162, 229] width 20 height 5
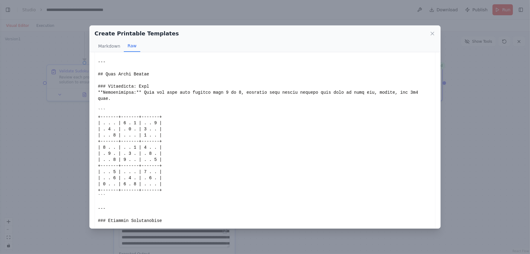
scroll to position [296, 0]
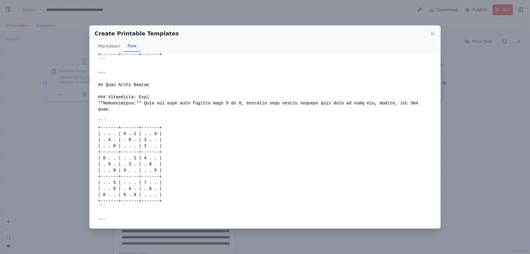
drag, startPoint x: 99, startPoint y: 108, endPoint x: 157, endPoint y: 189, distance: 99.3
click at [157, 175] on div "Show less" at bounding box center [265, 48] width 334 height 568
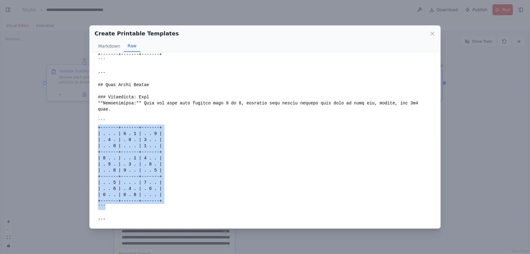
drag, startPoint x: 109, startPoint y: 187, endPoint x: 88, endPoint y: 110, distance: 79.5
click at [88, 110] on div "Create Printable Templates Markdown Raw Sudoku Puzzle Templates Easy Level Sudo…" at bounding box center [265, 127] width 530 height 254
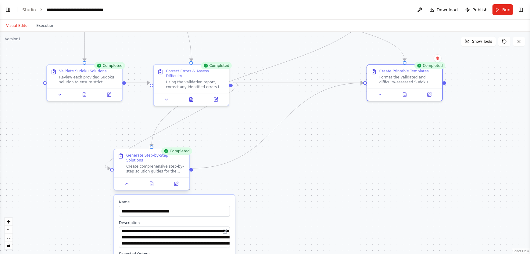
click at [173, 157] on div "Generate Step-by-Step Solutions Create comprehensive step-by-step solution guid…" at bounding box center [155, 163] width 59 height 21
copy div "+-------+-------+-------+ | . . . | 4 . 5 | . . 2 | | . 3 . | . 1 . | 4 . . | |…"
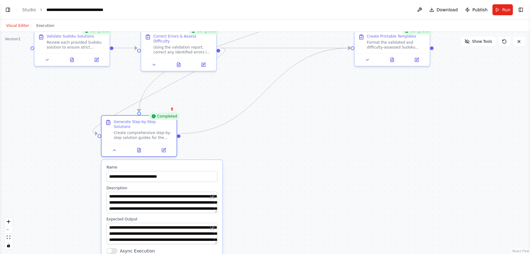
drag, startPoint x: 499, startPoint y: 93, endPoint x: 486, endPoint y: 58, distance: 37.0
click at [352, 58] on div ".deletable-edge-delete-btn { width: 20px; height: 20px; border: 0px solid #ffff…" at bounding box center [265, 143] width 530 height 222
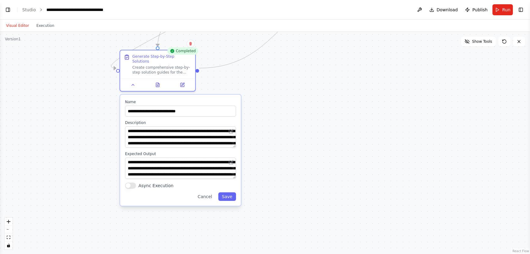
drag, startPoint x: 429, startPoint y: 123, endPoint x: 447, endPoint y: 58, distance: 67.8
click at [352, 58] on div ".deletable-edge-delete-btn { width: 20px; height: 20px; border: 0px solid #ffff…" at bounding box center [265, 143] width 530 height 222
click at [209, 175] on button "Cancel" at bounding box center [205, 196] width 22 height 9
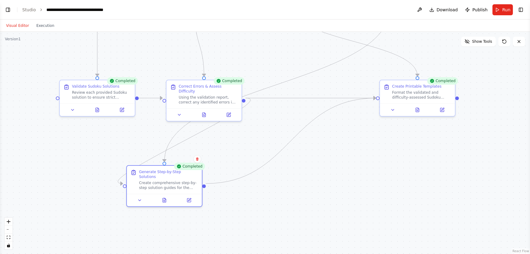
drag, startPoint x: 202, startPoint y: 131, endPoint x: 209, endPoint y: 246, distance: 115.5
click at [209, 175] on div ".deletable-edge-delete-btn { width: 20px; height: 20px; border: 0px solid #ffff…" at bounding box center [265, 143] width 530 height 222
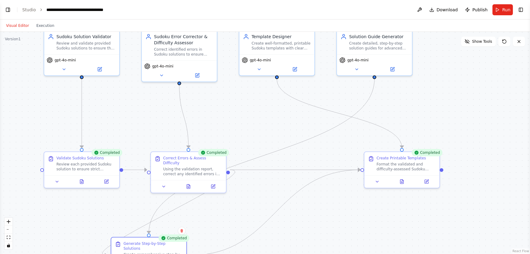
drag, startPoint x: 353, startPoint y: 110, endPoint x: 337, endPoint y: 182, distance: 73.4
click at [337, 175] on div ".deletable-edge-delete-btn { width: 20px; height: 20px; border: 0px solid #ffff…" at bounding box center [265, 143] width 530 height 222
click at [308, 141] on icon "Edge from 631cf6fa-070f-4ea8-aab3-78c541e28a29 to 444ce1dc-f9b9-4227-9689-2cbf9…" at bounding box center [262, 156] width 226 height 154
click at [262, 159] on button at bounding box center [261, 156] width 7 height 7
drag, startPoint x: 442, startPoint y: 173, endPoint x: 399, endPoint y: 93, distance: 90.1
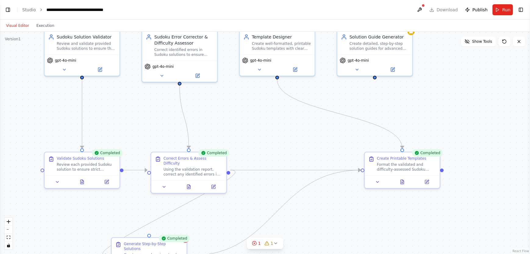
drag, startPoint x: 399, startPoint y: 93, endPoint x: 366, endPoint y: 146, distance: 61.7
click at [352, 146] on div ".deletable-edge-delete-btn { width: 20px; height: 20px; border: 0px solid #ffff…" at bounding box center [265, 143] width 530 height 222
drag, startPoint x: 442, startPoint y: 170, endPoint x: 383, endPoint y: 76, distance: 111.0
drag, startPoint x: 383, startPoint y: 76, endPoint x: 374, endPoint y: 78, distance: 8.6
click at [352, 78] on div at bounding box center [375, 76] width 4 height 4
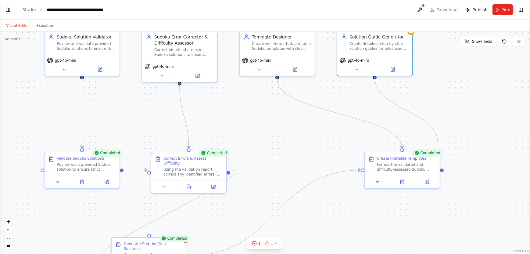
drag, startPoint x: 442, startPoint y: 170, endPoint x: 438, endPoint y: 143, distance: 27.2
click at [352, 143] on div ".deletable-edge-delete-btn { width: 20px; height: 20px; border: 0px solid #ffff…" at bounding box center [265, 143] width 530 height 222
drag, startPoint x: 442, startPoint y: 166, endPoint x: 376, endPoint y: 81, distance: 107.8
drag, startPoint x: 376, startPoint y: 81, endPoint x: 441, endPoint y: 65, distance: 66.5
click at [352, 65] on div ".deletable-edge-delete-btn { width: 20px; height: 20px; border: 0px solid #ffff…" at bounding box center [265, 143] width 530 height 222
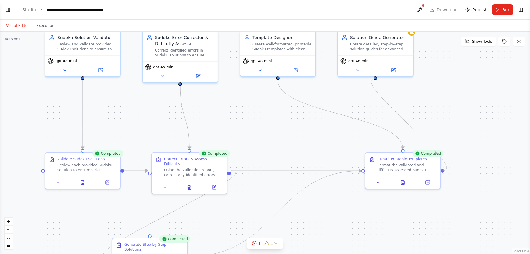
drag, startPoint x: 443, startPoint y: 170, endPoint x: 376, endPoint y: 79, distance: 113.0
click at [352, 79] on div ".deletable-edge-delete-btn { width: 20px; height: 20px; border: 0px solid #ffff…" at bounding box center [265, 143] width 530 height 222
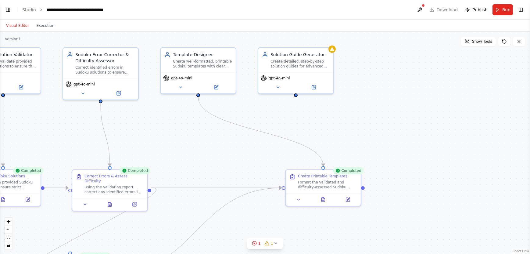
drag, startPoint x: 443, startPoint y: 171, endPoint x: 364, endPoint y: 188, distance: 81.2
click at [352, 175] on div ".deletable-edge-delete-btn { width: 20px; height: 20px; border: 0px solid #ffff…" at bounding box center [265, 143] width 530 height 222
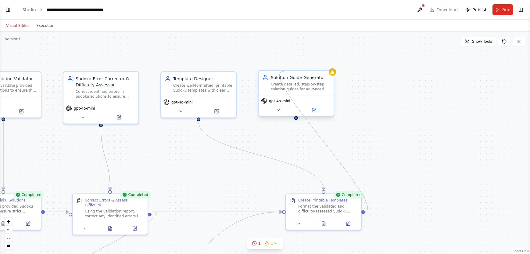
drag, startPoint x: 363, startPoint y: 187, endPoint x: 284, endPoint y: 72, distance: 139.2
click at [284, 72] on div "Sudoku Solution Validator Review and validate provided Sudoku solutions to ensu…" at bounding box center [200, 152] width 530 height 222
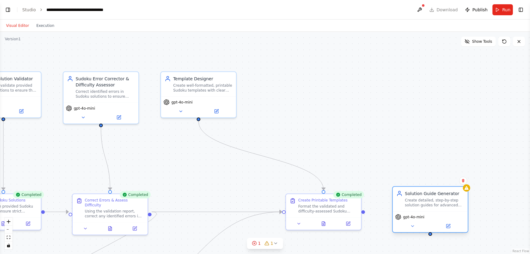
drag, startPoint x: 310, startPoint y: 88, endPoint x: 465, endPoint y: 208, distance: 197.0
click at [352, 175] on div "Solution Guide Generator Create detailed, step-by-step solution guides for adva…" at bounding box center [430, 199] width 75 height 24
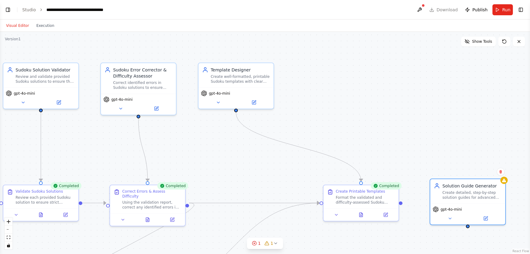
drag, startPoint x: 364, startPoint y: 214, endPoint x: 401, endPoint y: 205, distance: 38.6
click at [352, 175] on div ".deletable-edge-delete-btn { width: 20px; height: 20px; border: 0px solid #ffff…" at bounding box center [265, 143] width 530 height 222
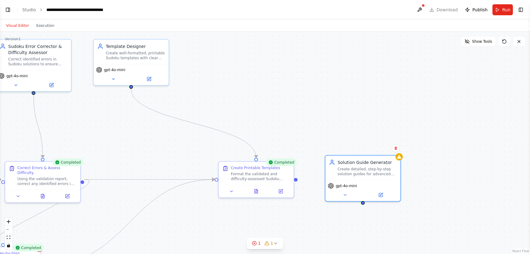
drag, startPoint x: 401, startPoint y: 205, endPoint x: 288, endPoint y: 181, distance: 116.0
click at [288, 175] on div ".deletable-edge-delete-btn { width: 20px; height: 20px; border: 0px solid #ffff…" at bounding box center [265, 143] width 530 height 222
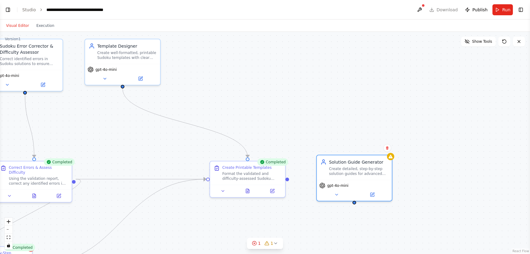
click at [310, 175] on div ".deletable-edge-delete-btn { width: 20px; height: 20px; border: 0px solid #ffff…" at bounding box center [265, 143] width 530 height 222
click at [301, 160] on div ".deletable-edge-delete-btn { width: 20px; height: 20px; border: 0px solid #ffff…" at bounding box center [265, 143] width 530 height 222
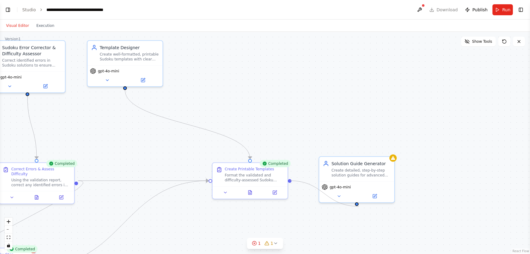
drag, startPoint x: 290, startPoint y: 179, endPoint x: 359, endPoint y: 206, distance: 74.5
click at [352, 175] on div ".deletable-edge-delete-btn { width: 20px; height: 20px; border: 0px solid #ffff…" at bounding box center [265, 143] width 530 height 222
click at [291, 175] on div ".deletable-edge-delete-btn { width: 20px; height: 20px; border: 0px solid #ffff…" at bounding box center [265, 143] width 530 height 222
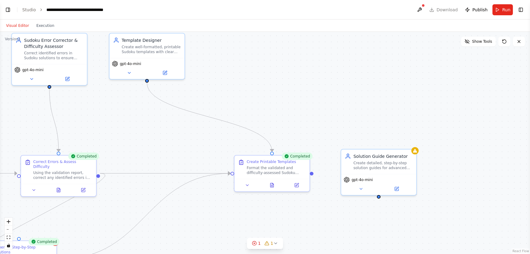
drag, startPoint x: 293, startPoint y: 185, endPoint x: 310, endPoint y: 178, distance: 18.2
click at [310, 175] on div ".deletable-edge-delete-btn { width: 20px; height: 20px; border: 0px solid #ffff…" at bounding box center [265, 143] width 530 height 222
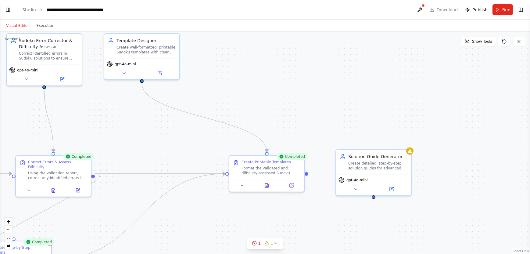
click at [314, 169] on div ".deletable-edge-delete-btn { width: 20px; height: 20px; border: 0px solid #ffff…" at bounding box center [265, 143] width 530 height 222
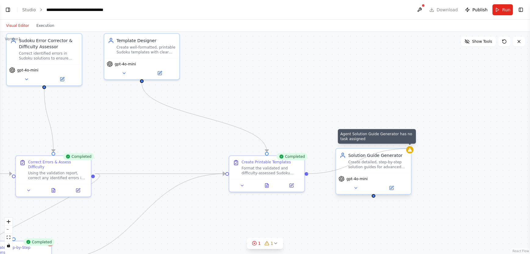
drag, startPoint x: 307, startPoint y: 173, endPoint x: 409, endPoint y: 149, distance: 104.1
click at [352, 149] on div "Sudoku Solution Validator Review and validate provided Sudoku solutions to ensu…" at bounding box center [143, 114] width 530 height 222
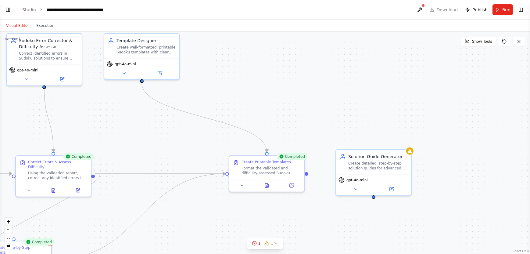
click at [352, 175] on div ".deletable-edge-delete-btn { width: 20px; height: 20px; border: 0px solid #ffff…" at bounding box center [265, 143] width 530 height 222
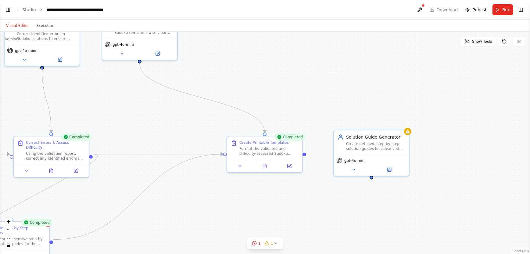
drag, startPoint x: 374, startPoint y: 198, endPoint x: 372, endPoint y: 179, distance: 19.0
click at [352, 175] on div ".deletable-edge-delete-btn { width: 20px; height: 20px; border: 0px solid #ffff…" at bounding box center [265, 143] width 530 height 222
click at [305, 157] on div ".deletable-edge-delete-btn { width: 20px; height: 20px; border: 0px solid #ffff…" at bounding box center [265, 143] width 530 height 222
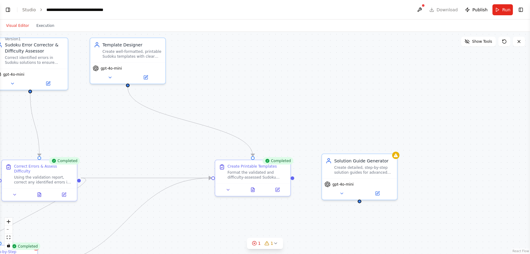
drag, startPoint x: 304, startPoint y: 157, endPoint x: 289, endPoint y: 179, distance: 26.8
click at [289, 175] on div ".deletable-edge-delete-btn { width: 20px; height: 20px; border: 0px solid #ffff…" at bounding box center [265, 143] width 530 height 222
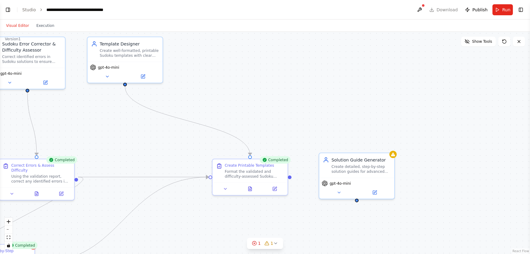
click at [352, 175] on div ".deletable-edge-delete-btn { width: 20px; height: 20px; border: 0px solid #ffff…" at bounding box center [265, 143] width 530 height 222
drag, startPoint x: 357, startPoint y: 199, endPoint x: 292, endPoint y: 177, distance: 68.7
click at [292, 175] on div ".deletable-edge-delete-btn { width: 20px; height: 20px; border: 0px solid #ffff…" at bounding box center [265, 143] width 530 height 222
click at [332, 164] on div "Create detailed, step-by-step solution guides for advanced Sudoku puzzles, expl…" at bounding box center [361, 168] width 59 height 10
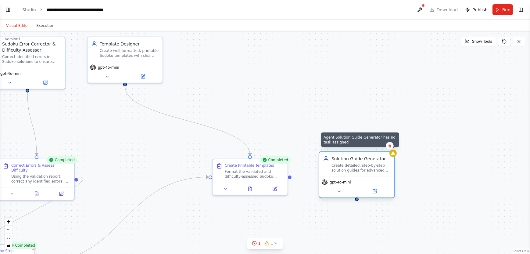
click at [352, 156] on div at bounding box center [393, 153] width 7 height 7
drag, startPoint x: 289, startPoint y: 176, endPoint x: 391, endPoint y: 155, distance: 104.8
click at [352, 155] on div "Sudoku Solution Validator Review and validate provided Sudoku solutions to ensu…" at bounding box center [126, 117] width 530 height 222
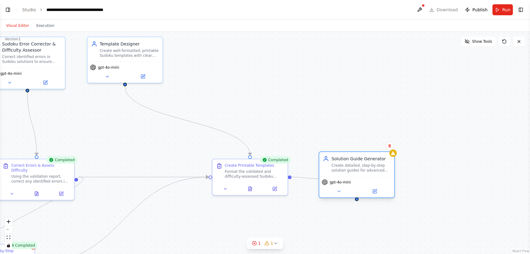
drag, startPoint x: 291, startPoint y: 175, endPoint x: 319, endPoint y: 178, distance: 28.3
click at [319, 175] on div "Sudoku Solution Validator Review and validate provided Sudoku solutions to ensu…" at bounding box center [126, 117] width 530 height 222
click at [318, 172] on div ".deletable-edge-delete-btn { width: 20px; height: 20px; border: 0px solid #ffff…" at bounding box center [265, 143] width 530 height 222
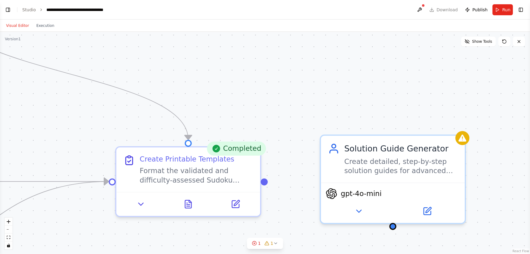
click at [318, 172] on div ".deletable-edge-delete-btn { width: 20px; height: 20px; border: 0px solid #ffff…" at bounding box center [265, 143] width 530 height 222
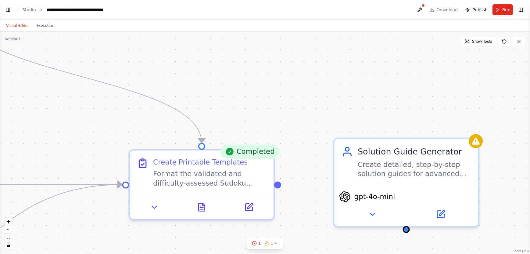
drag, startPoint x: 268, startPoint y: 182, endPoint x: 280, endPoint y: 184, distance: 11.8
click at [280, 175] on div ".deletable-edge-delete-btn { width: 20px; height: 20px; border: 0px solid #ffff…" at bounding box center [265, 143] width 530 height 222
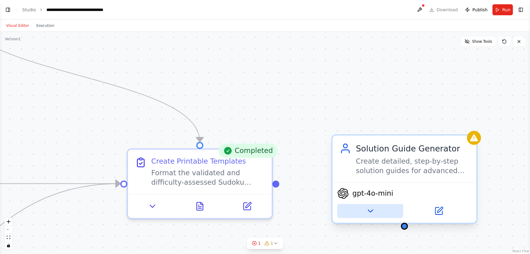
click at [352, 175] on icon at bounding box center [370, 210] width 9 height 9
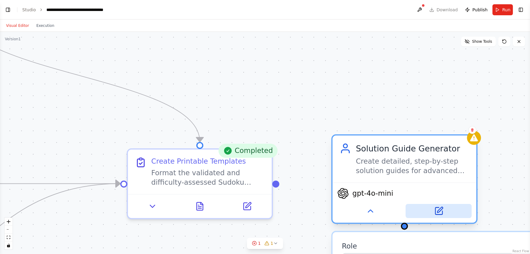
click at [352, 175] on icon at bounding box center [439, 209] width 5 height 5
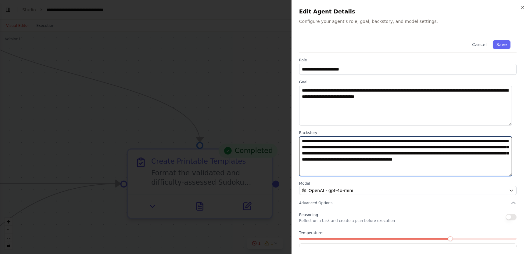
click at [352, 167] on textarea "**********" at bounding box center [405, 156] width 213 height 40
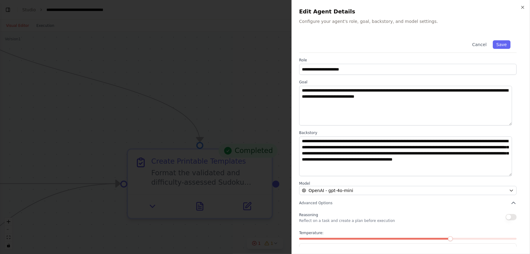
drag, startPoint x: 373, startPoint y: 167, endPoint x: 211, endPoint y: 75, distance: 186.8
click at [211, 75] on div at bounding box center [265, 127] width 530 height 254
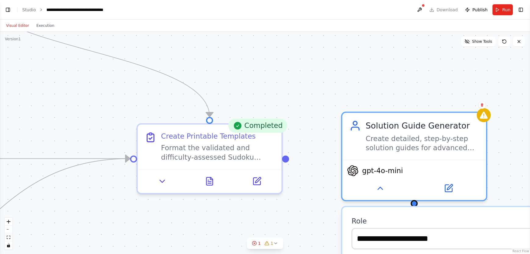
drag, startPoint x: 279, startPoint y: 183, endPoint x: 285, endPoint y: 157, distance: 26.1
click at [285, 157] on div ".deletable-edge-delete-btn { width: 20px; height: 20px; border: 0px solid #ffff…" at bounding box center [265, 143] width 530 height 222
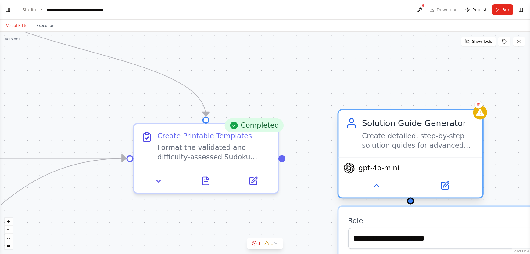
click at [352, 148] on div "Create detailed, step-by-step solution guides for advanced Sudoku puzzles, expl…" at bounding box center [419, 140] width 114 height 19
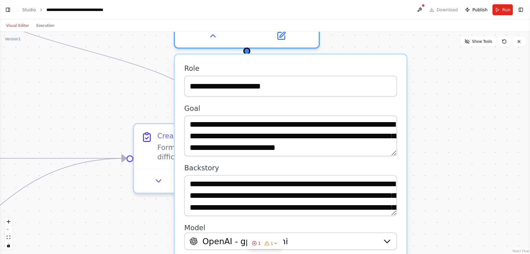
drag, startPoint x: 375, startPoint y: 218, endPoint x: 193, endPoint y: 57, distance: 243.6
click at [193, 57] on div "**********" at bounding box center [291, 178] width 232 height 247
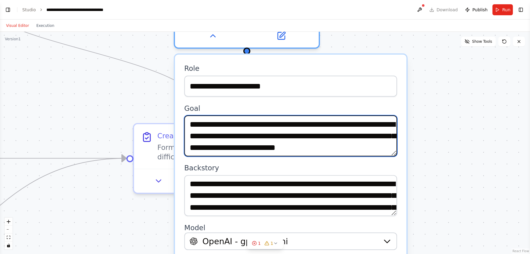
drag, startPoint x: 391, startPoint y: 139, endPoint x: 367, endPoint y: 142, distance: 25.0
click at [352, 142] on textarea "**********" at bounding box center [290, 135] width 213 height 41
click at [352, 153] on textarea "**********" at bounding box center [290, 135] width 213 height 41
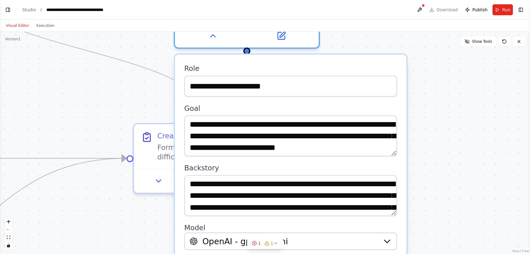
click at [352, 152] on div ".deletable-edge-delete-btn { width: 20px; height: 20px; border: 0px solid #ffff…" at bounding box center [265, 143] width 530 height 222
click at [352, 110] on div ".deletable-edge-delete-btn { width: 20px; height: 20px; border: 0px solid #ffff…" at bounding box center [265, 143] width 530 height 222
drag, startPoint x: 452, startPoint y: 122, endPoint x: 458, endPoint y: 116, distance: 9.1
drag, startPoint x: 458, startPoint y: 116, endPoint x: 448, endPoint y: 66, distance: 50.8
click at [352, 66] on div ".deletable-edge-delete-btn { width: 20px; height: 20px; border: 0px solid #ffff…" at bounding box center [265, 143] width 530 height 222
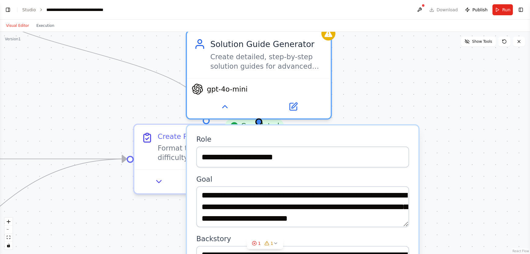
drag, startPoint x: 303, startPoint y: 59, endPoint x: 308, endPoint y: 124, distance: 65.9
click at [308, 125] on div "**********" at bounding box center [303, 248] width 232 height 247
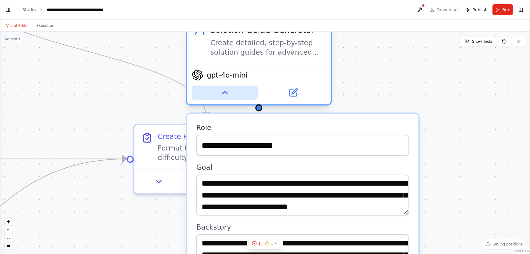
click at [223, 94] on icon at bounding box center [224, 92] width 9 height 9
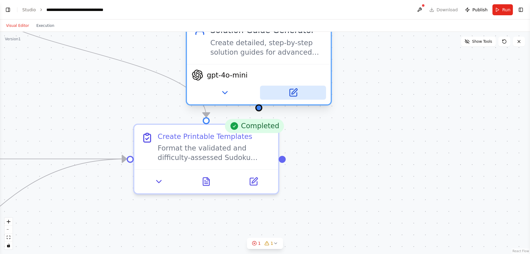
click at [294, 94] on icon at bounding box center [293, 92] width 7 height 7
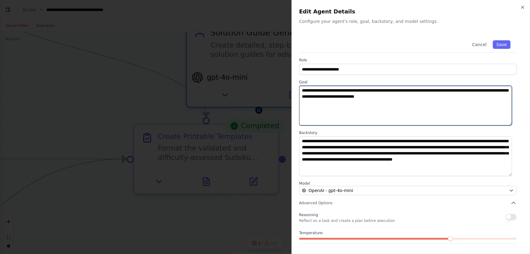
click at [352, 96] on textarea "**********" at bounding box center [405, 106] width 213 height 40
paste textarea "**********"
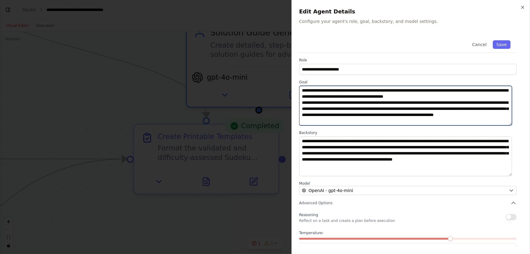
drag, startPoint x: 365, startPoint y: 124, endPoint x: 299, endPoint y: 101, distance: 69.8
click at [299, 101] on textarea "**********" at bounding box center [405, 106] width 213 height 40
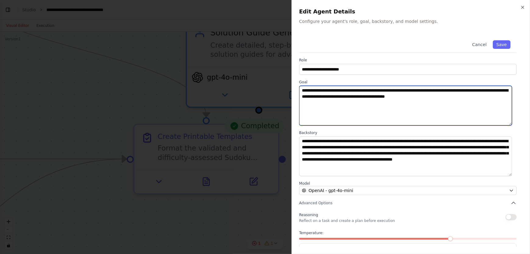
type textarea "**********"
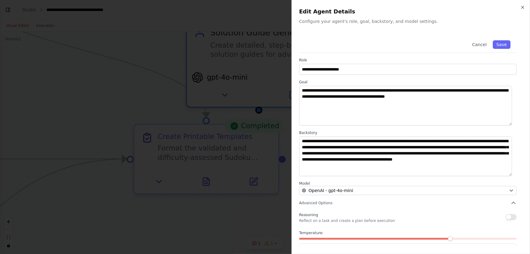
click at [166, 101] on div at bounding box center [265, 127] width 530 height 254
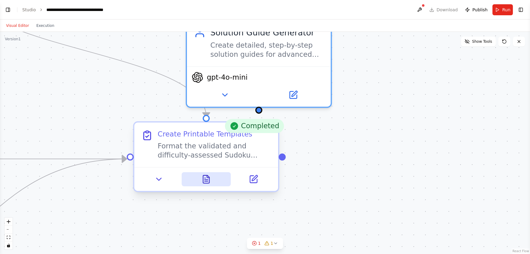
click at [207, 175] on icon at bounding box center [206, 181] width 3 height 0
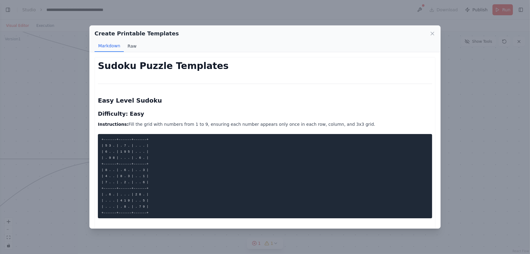
click at [133, 46] on button "Raw" at bounding box center [132, 46] width 16 height 12
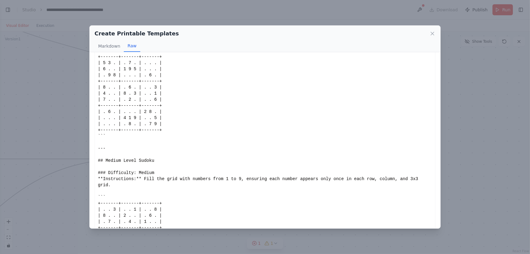
scroll to position [103, 0]
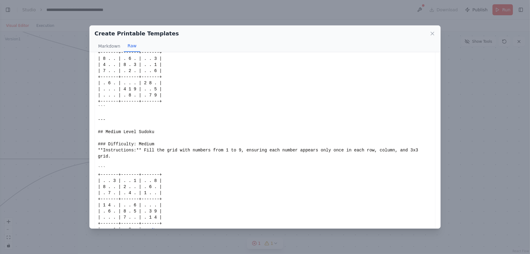
click at [157, 175] on button "Show more" at bounding box center [162, 229] width 20 height 5
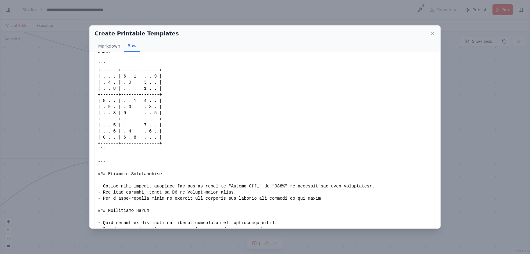
scroll to position [322, 0]
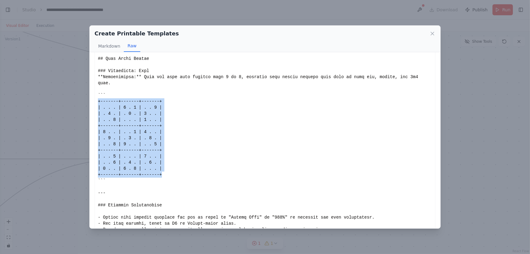
drag, startPoint x: 160, startPoint y: 155, endPoint x: 94, endPoint y: 82, distance: 98.1
click at [94, 82] on div "Sudoku Puzzle Templates Easy Level Sudoku Difficulty: Easy Instructions: Fill t…" at bounding box center [265, 140] width 351 height 176
copy div "+-------+-------+-------+ | . . . | 4 . 5 | . . 2 | | . 3 . | . 1 . | 4 . . | |…"
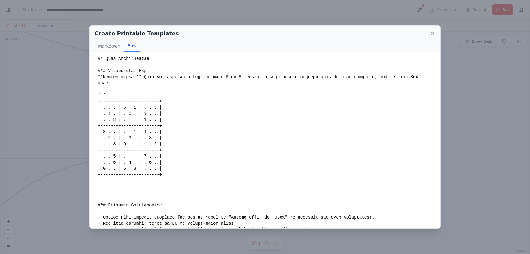
click at [352, 30] on div "Create Printable Templates" at bounding box center [265, 33] width 341 height 9
click at [352, 38] on div "Create Printable Templates Markdown Raw" at bounding box center [265, 39] width 351 height 27
click at [352, 33] on icon at bounding box center [433, 34] width 6 height 6
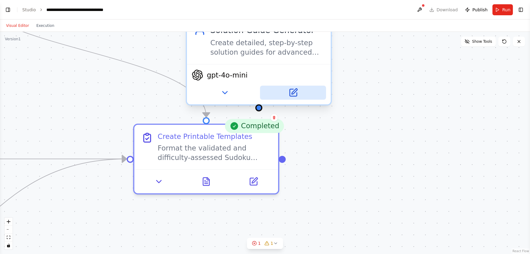
click at [294, 93] on icon at bounding box center [294, 91] width 5 height 5
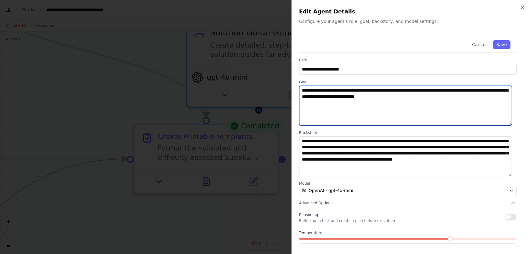
click at [352, 96] on textarea "**********" at bounding box center [405, 106] width 213 height 40
paste textarea "**********"
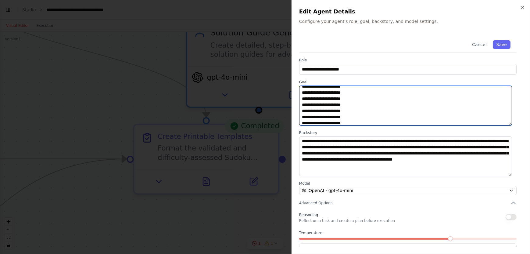
scroll to position [0, 0]
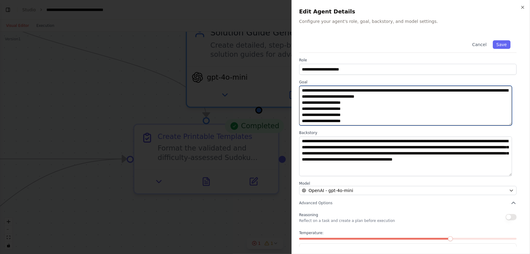
click at [352, 96] on textarea "**********" at bounding box center [405, 106] width 213 height 40
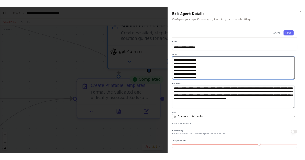
scroll to position [59, 0]
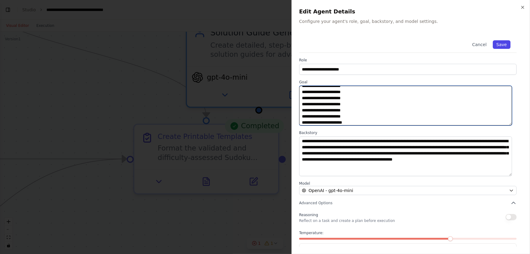
type textarea "**********"
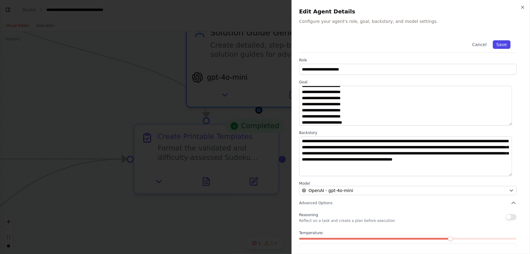
click at [352, 44] on button "Save" at bounding box center [502, 44] width 18 height 9
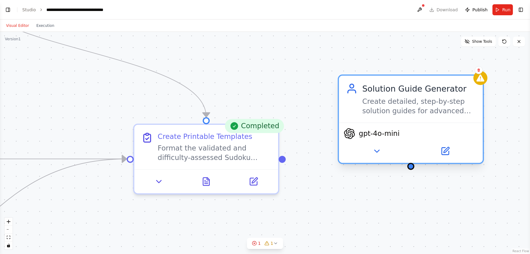
drag, startPoint x: 300, startPoint y: 71, endPoint x: 451, endPoint y: 125, distance: 160.7
click at [352, 125] on div "gpt-4o-mini" at bounding box center [411, 142] width 144 height 40
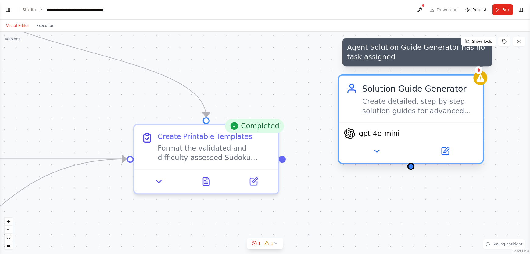
click at [352, 79] on icon at bounding box center [481, 77] width 8 height 7
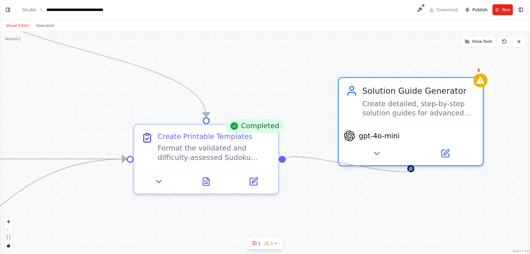
drag, startPoint x: 412, startPoint y: 169, endPoint x: 286, endPoint y: 159, distance: 126.4
click at [286, 159] on div ".deletable-edge-delete-btn { width: 20px; height: 20px; border: 0px solid #ffff…" at bounding box center [265, 143] width 530 height 222
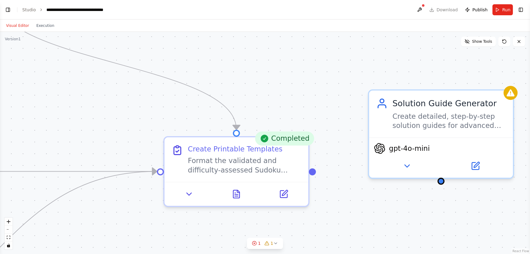
drag, startPoint x: 286, startPoint y: 159, endPoint x: 316, endPoint y: 171, distance: 32.7
click at [316, 171] on div ".deletable-edge-delete-btn { width: 20px; height: 20px; border: 0px solid #ffff…" at bounding box center [265, 143] width 530 height 222
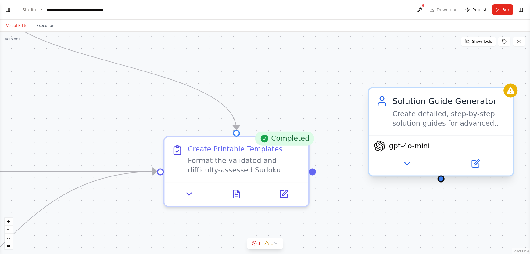
click at [352, 93] on div "Solution Guide Generator Create detailed, step-by-step solution guides for adva…" at bounding box center [441, 111] width 144 height 47
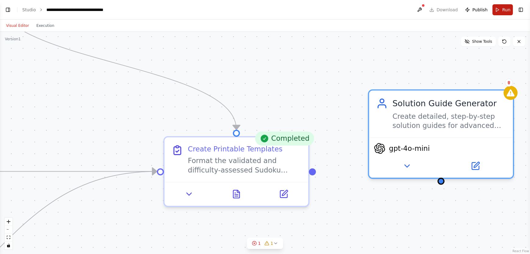
click at [352, 7] on button "Run" at bounding box center [503, 9] width 20 height 11
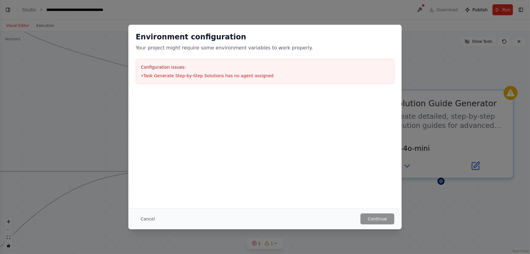
click at [352, 142] on div "Environment configuration Your project might require some environment variables…" at bounding box center [265, 127] width 530 height 254
click at [147, 175] on button "Cancel" at bounding box center [148, 218] width 24 height 11
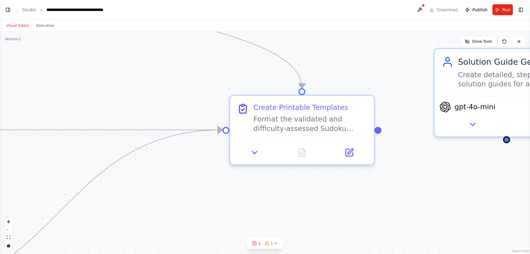
drag, startPoint x: 209, startPoint y: 110, endPoint x: 307, endPoint y: 50, distance: 114.9
click at [307, 50] on div ".deletable-edge-delete-btn { width: 20px; height: 20px; border: 0px solid #ffff…" at bounding box center [265, 143] width 530 height 222
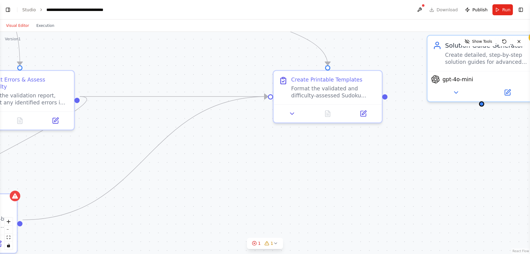
drag, startPoint x: 307, startPoint y: 50, endPoint x: 383, endPoint y: 16, distance: 83.3
click at [352, 16] on main "**********" at bounding box center [265, 127] width 530 height 254
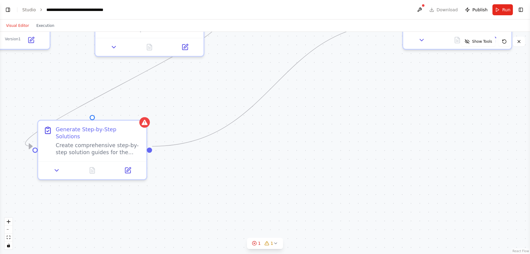
drag, startPoint x: 247, startPoint y: 109, endPoint x: 306, endPoint y: 79, distance: 65.5
click at [306, 79] on div ".deletable-edge-delete-btn { width: 20px; height: 20px; border: 0px solid #ffff…" at bounding box center [265, 143] width 530 height 222
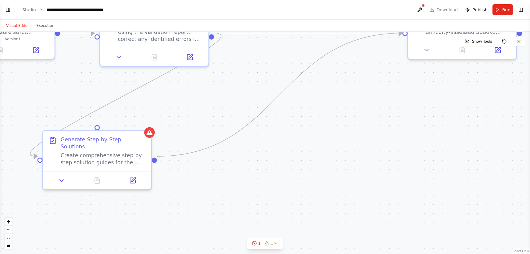
drag, startPoint x: 306, startPoint y: 79, endPoint x: 511, endPoint y: -19, distance: 227.2
click at [352, 0] on html "BETA Build a crew that designs a sudoko templates with 3 difficult levels: basi…" at bounding box center [265, 127] width 530 height 254
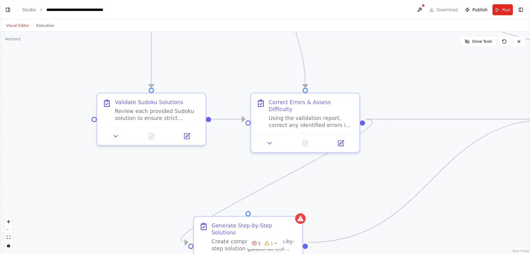
drag, startPoint x: 208, startPoint y: 46, endPoint x: 150, endPoint y: 235, distance: 197.5
click at [150, 175] on div ".deletable-edge-delete-btn { width: 20px; height: 20px; border: 0px solid #ffff…" at bounding box center [265, 143] width 530 height 222
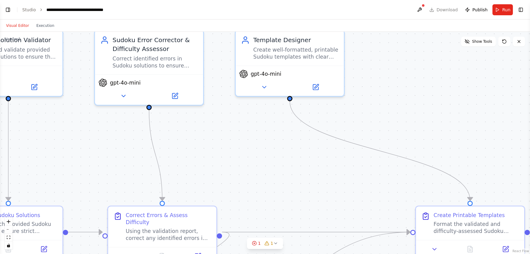
drag, startPoint x: 205, startPoint y: 57, endPoint x: 65, endPoint y: 166, distance: 176.6
click at [65, 166] on div ".deletable-edge-delete-btn { width: 20px; height: 20px; border: 0px solid #ffff…" at bounding box center [265, 143] width 530 height 222
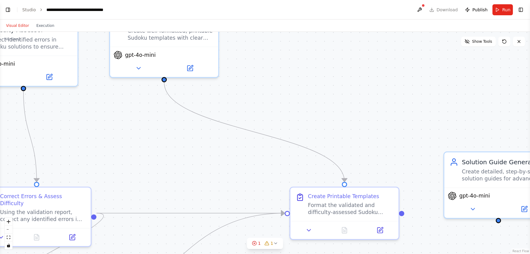
drag, startPoint x: 228, startPoint y: 197, endPoint x: 102, endPoint y: 178, distance: 127.5
click at [102, 175] on div ".deletable-edge-delete-btn { width: 20px; height: 20px; border: 0px solid #ffff…" at bounding box center [265, 143] width 530 height 222
drag, startPoint x: 344, startPoint y: 182, endPoint x: 501, endPoint y: 148, distance: 159.9
click at [352, 148] on div ".deletable-edge-delete-btn { width: 20px; height: 20px; border: 0px solid #ffff…" at bounding box center [265, 143] width 530 height 222
drag, startPoint x: 166, startPoint y: 78, endPoint x: 505, endPoint y: 151, distance: 347.2
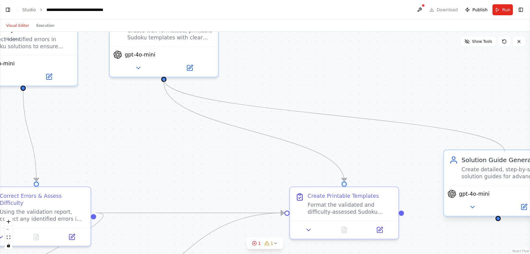
click at [352, 151] on div "Sudoku Solution Validator Review and validate provided Sudoku solutions to ensu…" at bounding box center [165, 126] width 765 height 320
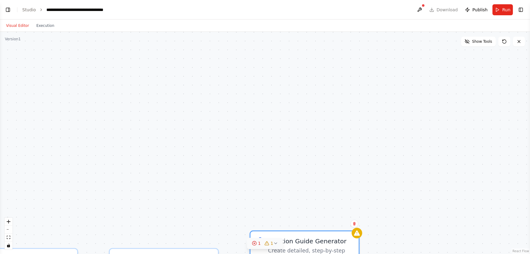
drag, startPoint x: 485, startPoint y: 158, endPoint x: 279, endPoint y: 240, distance: 221.9
click at [279, 175] on div "Version 1 Show Tools .deletable-edge-delete-btn { width: 20px; height: 20px; bo…" at bounding box center [265, 143] width 530 height 222
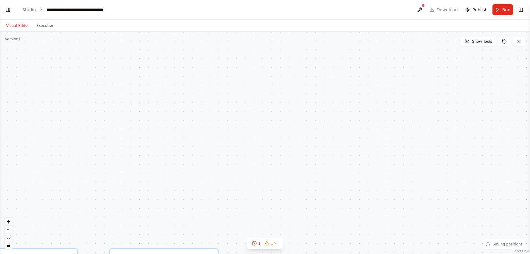
click at [352, 166] on div ".deletable-edge-delete-btn { width: 20px; height: 20px; border: 0px solid #ffff…" at bounding box center [265, 143] width 530 height 222
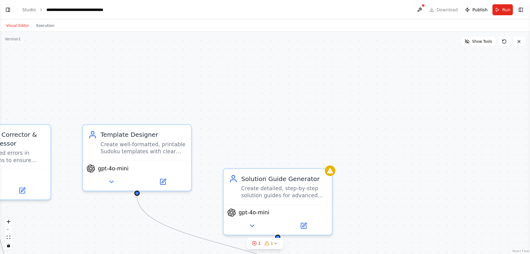
drag, startPoint x: 210, startPoint y: 178, endPoint x: 184, endPoint y: 52, distance: 128.4
click at [184, 52] on div ".deletable-edge-delete-btn { width: 20px; height: 20px; border: 0px solid #ffff…" at bounding box center [265, 143] width 530 height 222
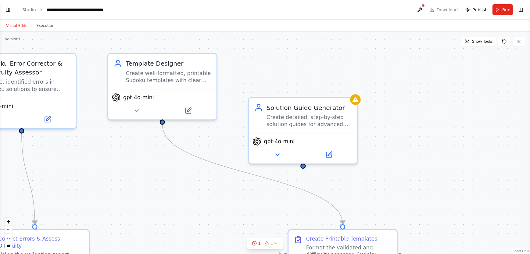
drag, startPoint x: 219, startPoint y: 115, endPoint x: 244, endPoint y: 46, distance: 73.5
click at [244, 46] on div ".deletable-edge-delete-btn { width: 20px; height: 20px; border: 0px solid #ffff…" at bounding box center [265, 143] width 530 height 222
drag, startPoint x: 344, startPoint y: 226, endPoint x: 243, endPoint y: 133, distance: 136.9
click at [243, 133] on div ".deletable-edge-delete-btn { width: 20px; height: 20px; border: 0px solid #ffff…" at bounding box center [265, 143] width 530 height 222
click at [285, 128] on div "Solution Guide Generator Create detailed, step-by-step solution guides for adva…" at bounding box center [303, 113] width 108 height 35
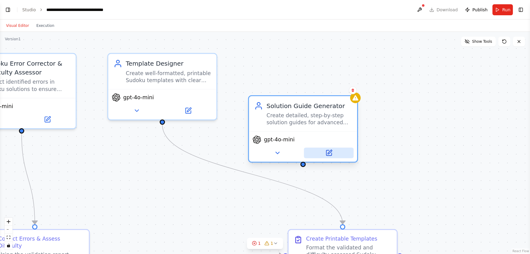
click at [330, 151] on icon at bounding box center [330, 152] width 4 height 4
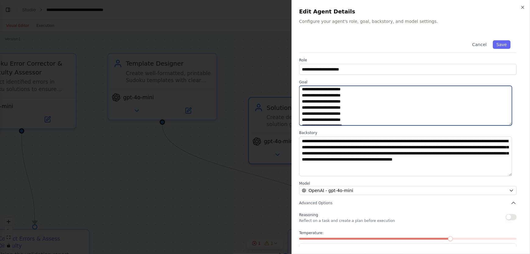
scroll to position [61, 0]
drag, startPoint x: 302, startPoint y: 89, endPoint x: 393, endPoint y: 164, distance: 118.6
click at [352, 164] on div "**********" at bounding box center [411, 151] width 224 height 235
paste textarea "**********"
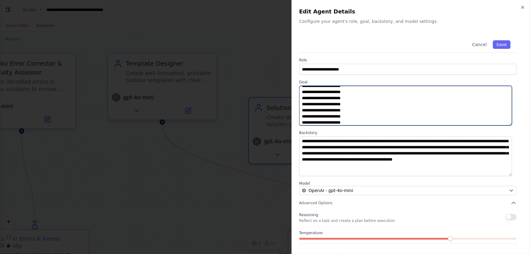
type textarea "**********"
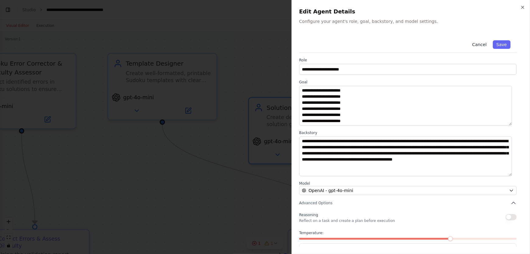
click at [352, 44] on button "Cancel" at bounding box center [480, 44] width 22 height 9
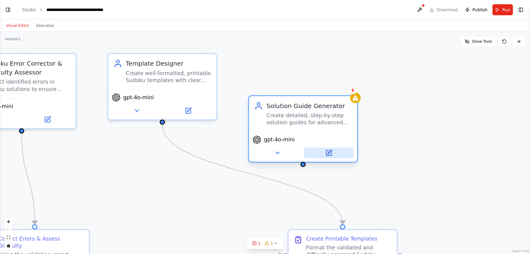
click at [330, 153] on icon at bounding box center [328, 152] width 5 height 5
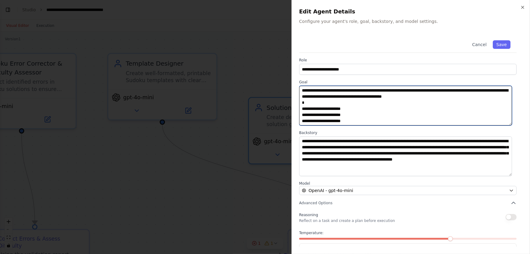
drag, startPoint x: 485, startPoint y: 96, endPoint x: 283, endPoint y: 92, distance: 202.0
click at [283, 92] on body "BETA Build a crew that designs a sudoko templates with 3 difficult levels: basi…" at bounding box center [265, 127] width 530 height 254
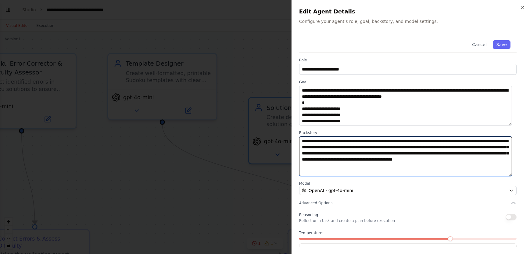
drag, startPoint x: 370, startPoint y: 168, endPoint x: 295, endPoint y: 139, distance: 81.1
click at [295, 139] on div "**********" at bounding box center [411, 127] width 239 height 254
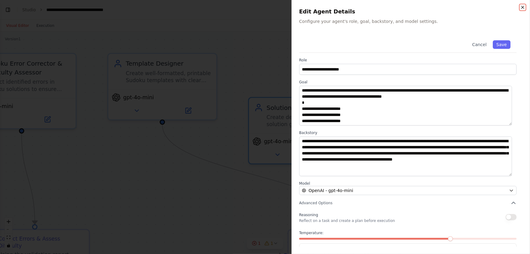
click at [352, 6] on icon "button" at bounding box center [523, 7] width 5 height 5
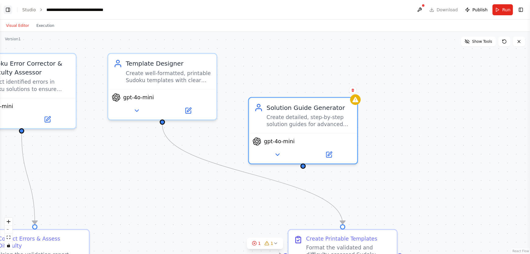
click at [8, 9] on button "Toggle Left Sidebar" at bounding box center [8, 9] width 9 height 9
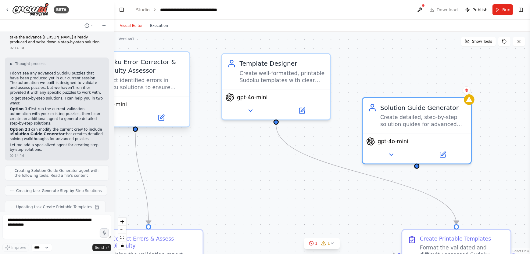
drag, startPoint x: 117, startPoint y: 124, endPoint x: 115, endPoint y: 53, distance: 70.5
click at [115, 53] on div "BETA Build a crew that designs a sudoko templates with 3 difficult levels: basi…" at bounding box center [265, 127] width 530 height 254
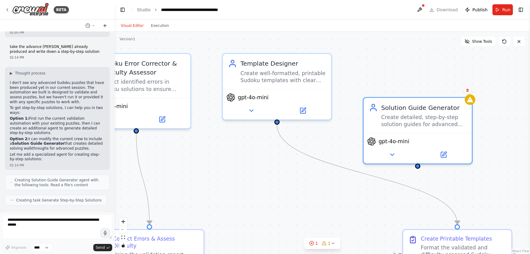
click at [106, 26] on icon at bounding box center [105, 25] width 5 height 5
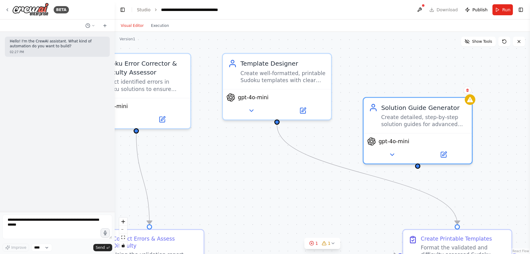
click at [41, 59] on div "Hello! I'm the CrewAI assistant. What kind of automation do you want to build? …" at bounding box center [57, 122] width 115 height 180
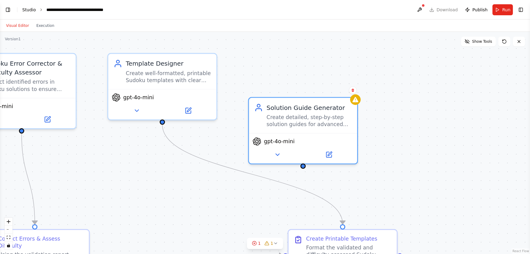
click at [31, 11] on link "Studio" at bounding box center [29, 9] width 14 height 5
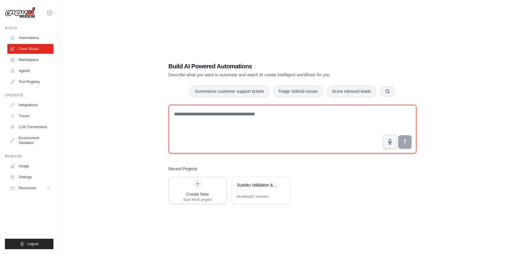
click at [178, 116] on textarea at bounding box center [292, 129] width 248 height 49
paste textarea "**********"
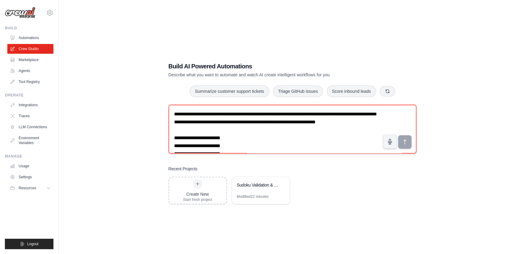
scroll to position [91, 0]
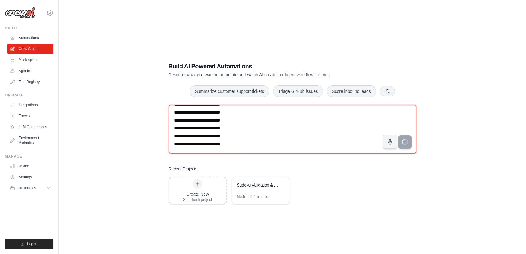
type textarea "**********"
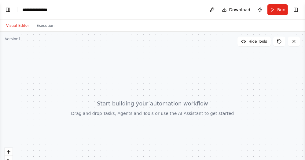
click at [120, 117] on div at bounding box center [152, 108] width 305 height 153
click at [31, 9] on div "**********" at bounding box center [37, 10] width 31 height 6
click at [6, 9] on button "Toggle Left Sidebar" at bounding box center [8, 9] width 9 height 9
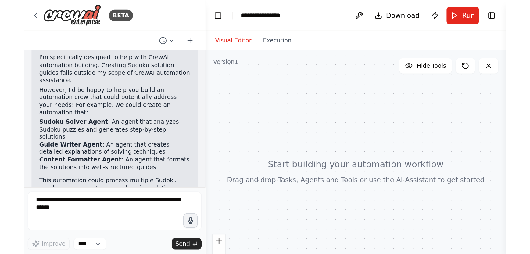
scroll to position [75, 0]
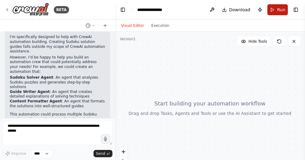
click at [277, 8] on span "Run" at bounding box center [281, 10] width 8 height 6
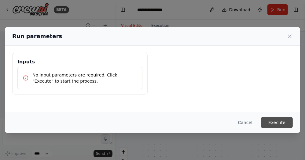
click at [278, 122] on button "Execute" at bounding box center [277, 122] width 32 height 11
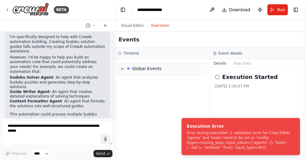
click at [158, 27] on button "Execution" at bounding box center [159, 25] width 25 height 7
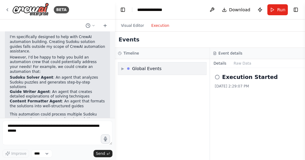
click at [124, 68] on span "▶" at bounding box center [122, 68] width 3 height 5
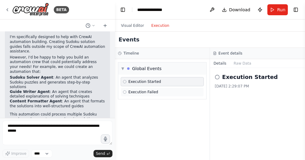
click at [133, 94] on div "Execution Failed" at bounding box center [162, 92] width 83 height 9
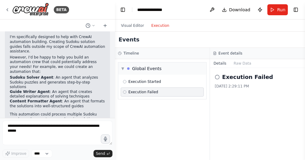
click at [153, 26] on button "Execution" at bounding box center [159, 25] width 25 height 7
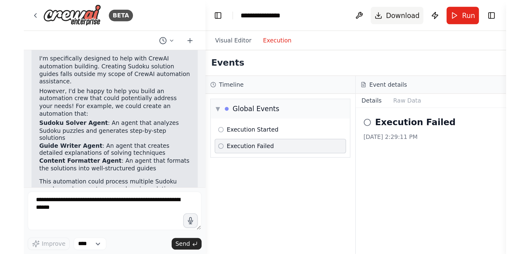
scroll to position [0, 0]
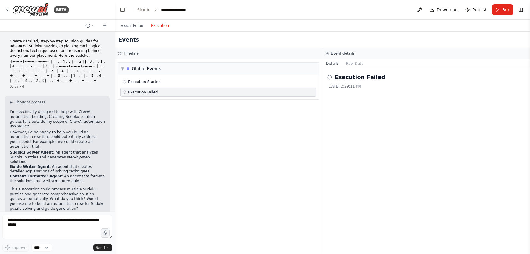
click at [66, 191] on p "This automation could process multiple Sudoku puzzles and generate comprehensiv…" at bounding box center [57, 199] width 95 height 24
click at [29, 223] on textarea at bounding box center [57, 227] width 110 height 24
drag, startPoint x: 29, startPoint y: 223, endPoint x: -52, endPoint y: 212, distance: 81.5
click at [0, 212] on html "BETA Create detailed, step-by-step solution guides for advanced Sudoku puzzles,…" at bounding box center [265, 127] width 530 height 254
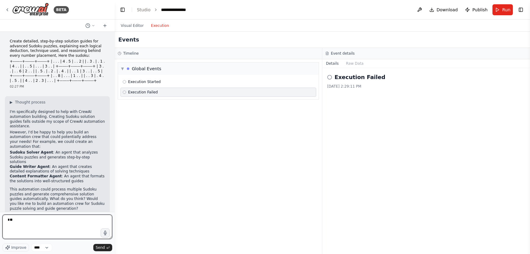
type textarea "***"
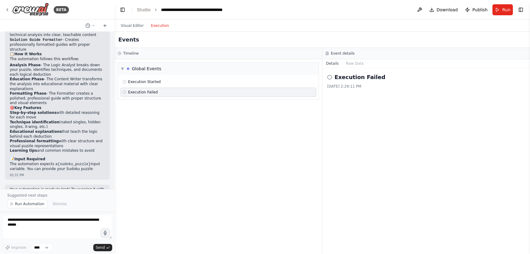
scroll to position [623, 0]
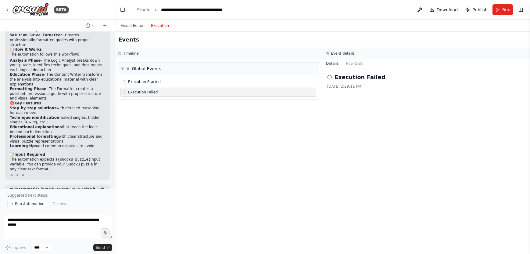
drag, startPoint x: 82, startPoint y: 115, endPoint x: 80, endPoint y: 113, distance: 3.2
click at [80, 144] on li "Learning tips and common mistakes to avoid" at bounding box center [57, 146] width 95 height 5
click at [125, 25] on button "Visual Editor" at bounding box center [132, 25] width 30 height 7
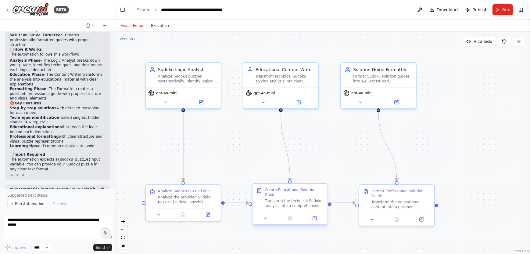
click at [315, 218] on div at bounding box center [290, 218] width 75 height 13
drag, startPoint x: 357, startPoint y: 155, endPoint x: 251, endPoint y: 156, distance: 105.3
click at [251, 156] on div ".deletable-edge-delete-btn { width: 20px; height: 20px; border: 0px solid #ffff…" at bounding box center [323, 143] width 416 height 222
click at [203, 102] on icon at bounding box center [202, 101] width 4 height 4
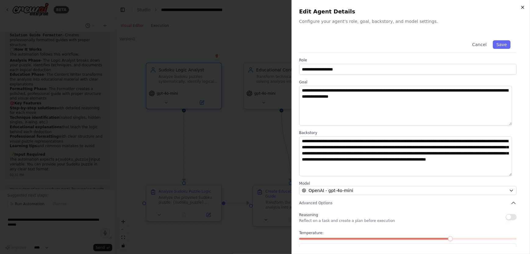
click at [524, 6] on icon "button" at bounding box center [523, 7] width 2 height 2
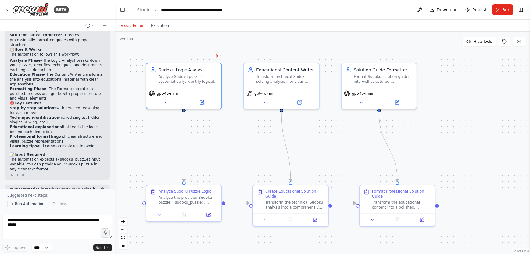
click at [28, 206] on span "Run Automation" at bounding box center [30, 203] width 30 height 5
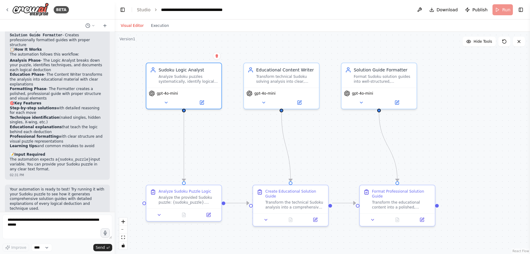
scroll to position [600, 0]
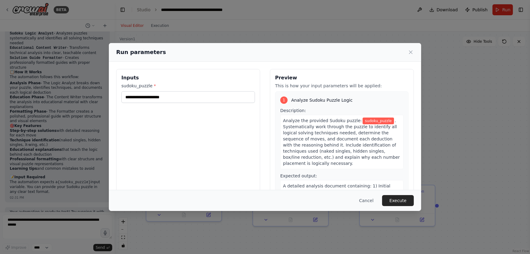
click at [366, 119] on span "sudoku_puzzle" at bounding box center [379, 120] width 32 height 7
drag, startPoint x: 191, startPoint y: 96, endPoint x: 111, endPoint y: 105, distance: 80.8
click at [111, 105] on div "Inputs sudoku_puzzle * Preview This is how your input parameters will be applie…" at bounding box center [265, 141] width 312 height 159
paste input "**********"
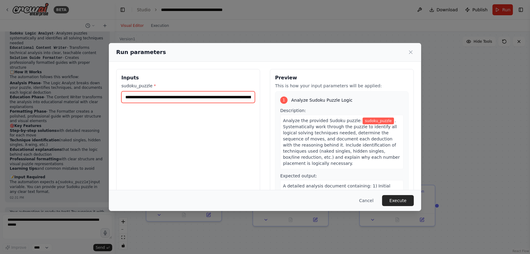
scroll to position [0, 353]
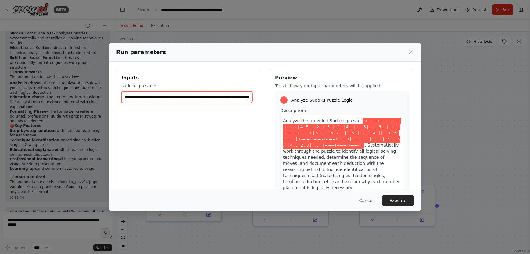
type input "**********"
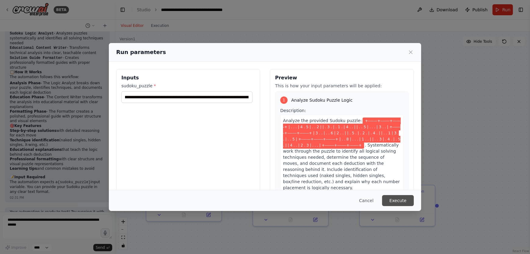
click at [400, 199] on button "Execute" at bounding box center [398, 200] width 32 height 11
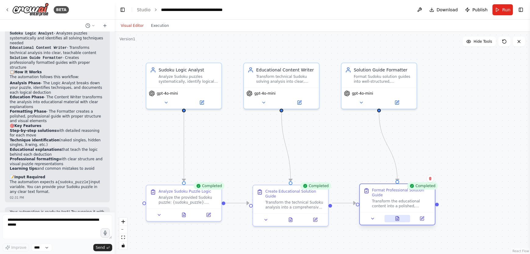
click at [396, 216] on icon at bounding box center [397, 218] width 3 height 4
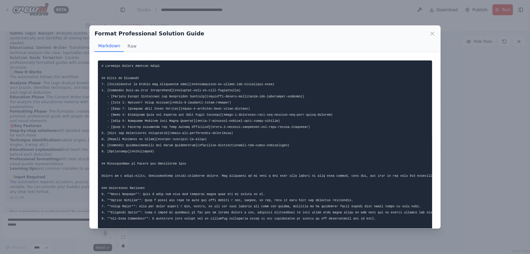
scroll to position [600, 0]
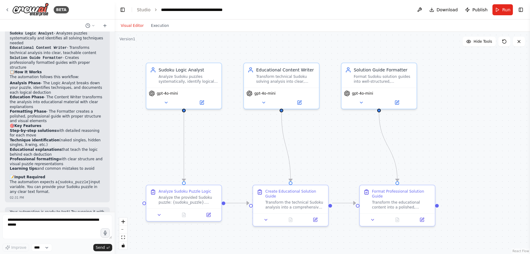
click at [147, 233] on div ".deletable-edge-delete-btn { width: 20px; height: 20px; border: 0px solid #ffff…" at bounding box center [323, 143] width 416 height 222
click at [423, 217] on icon at bounding box center [422, 219] width 4 height 4
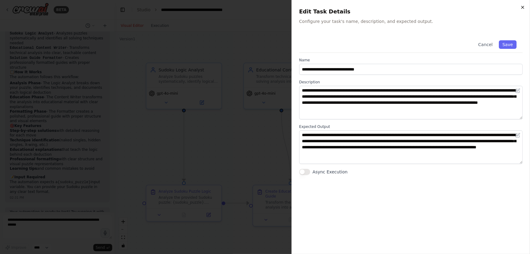
click at [522, 7] on icon "button" at bounding box center [523, 7] width 2 height 2
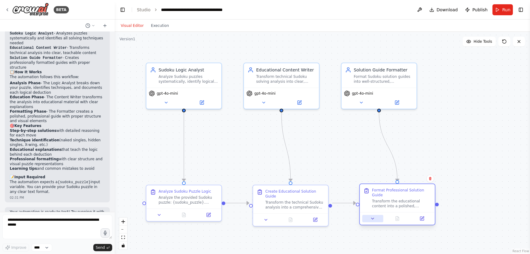
click at [374, 216] on icon at bounding box center [372, 218] width 5 height 5
click at [427, 215] on button at bounding box center [422, 218] width 21 height 7
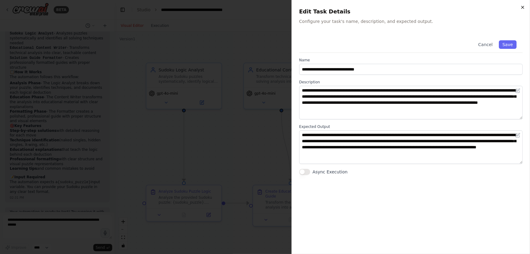
click at [524, 8] on icon "button" at bounding box center [523, 7] width 5 height 5
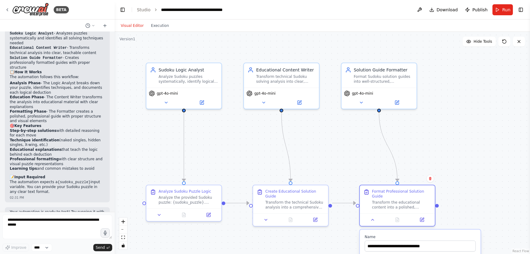
click at [471, 84] on div ".deletable-edge-delete-btn { width: 20px; height: 20px; border: 0px solid #ffff…" at bounding box center [323, 143] width 416 height 222
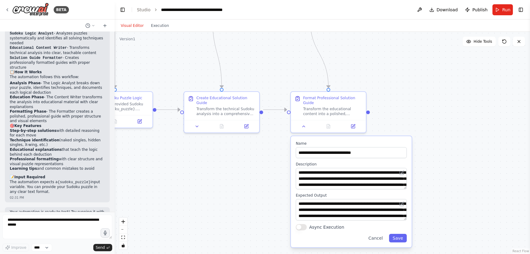
drag, startPoint x: 318, startPoint y: 181, endPoint x: 238, endPoint y: 47, distance: 155.9
click at [238, 47] on div ".deletable-edge-delete-btn { width: 20px; height: 20px; border: 0px solid #ffff…" at bounding box center [323, 143] width 416 height 222
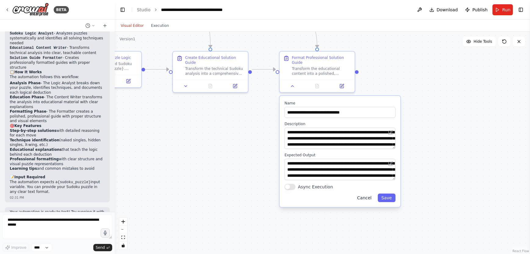
click at [369, 193] on button "Cancel" at bounding box center [365, 197] width 22 height 9
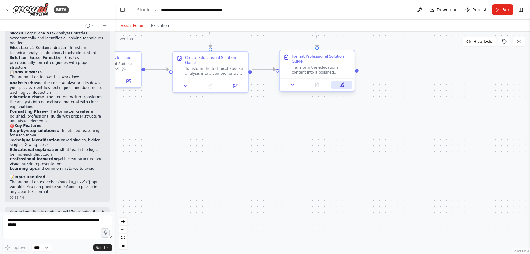
click at [341, 83] on icon at bounding box center [342, 85] width 4 height 4
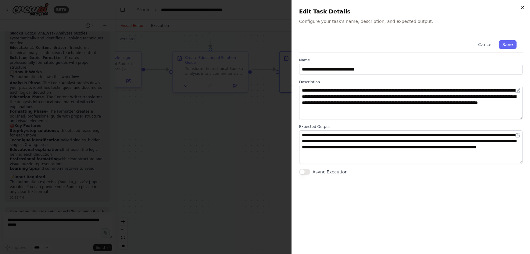
click at [523, 8] on icon "button" at bounding box center [523, 7] width 5 height 5
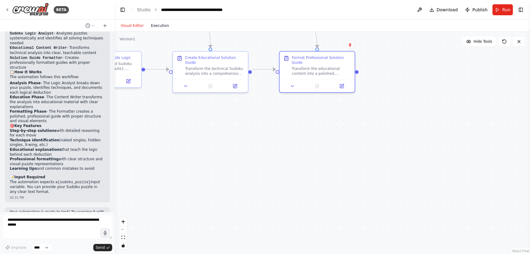
click at [155, 25] on button "Execution" at bounding box center [159, 25] width 25 height 7
click at [130, 26] on button "Visual Editor" at bounding box center [132, 25] width 30 height 7
